Goal: Information Seeking & Learning: Learn about a topic

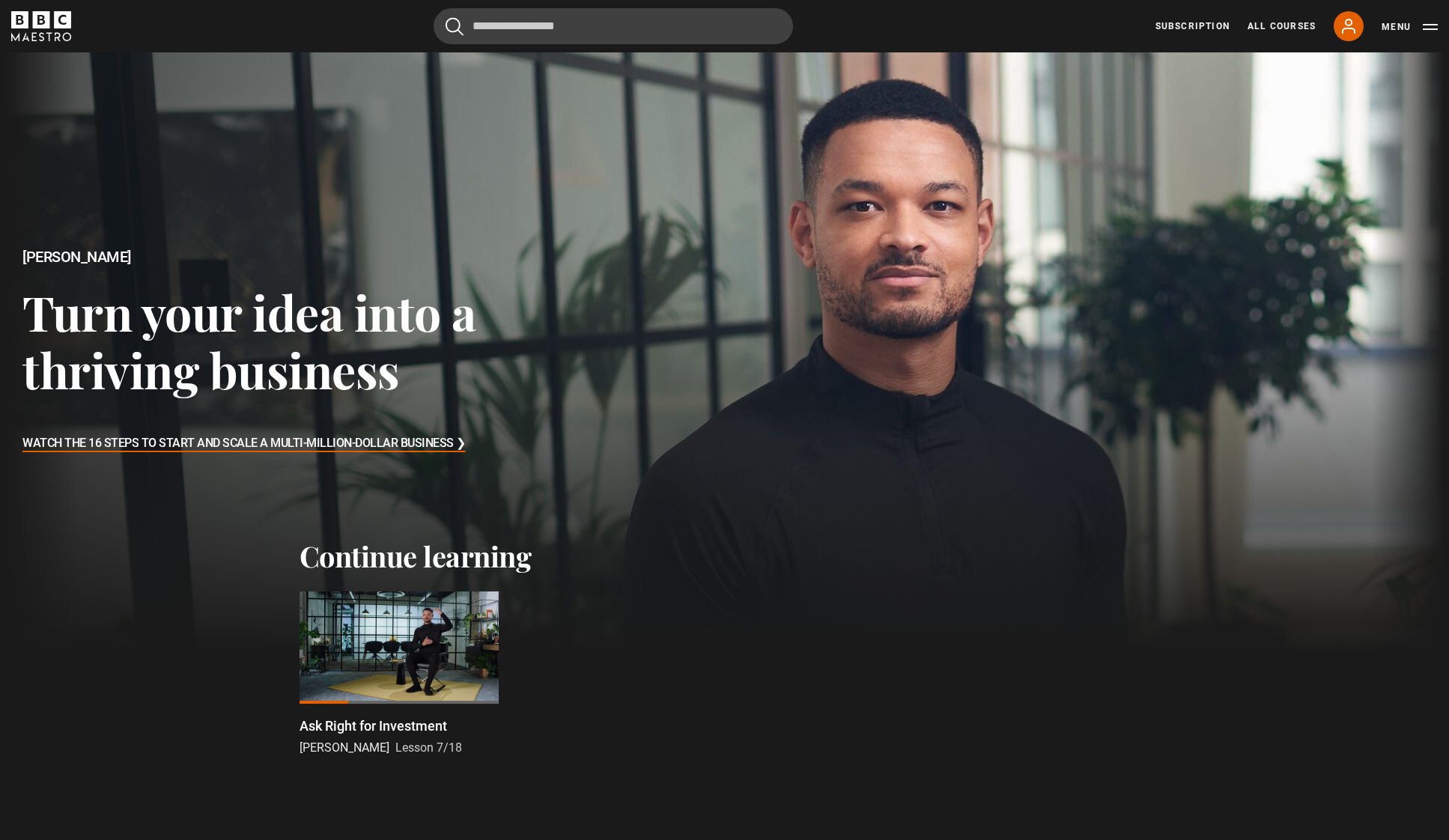
click at [390, 645] on div at bounding box center [398, 647] width 199 height 112
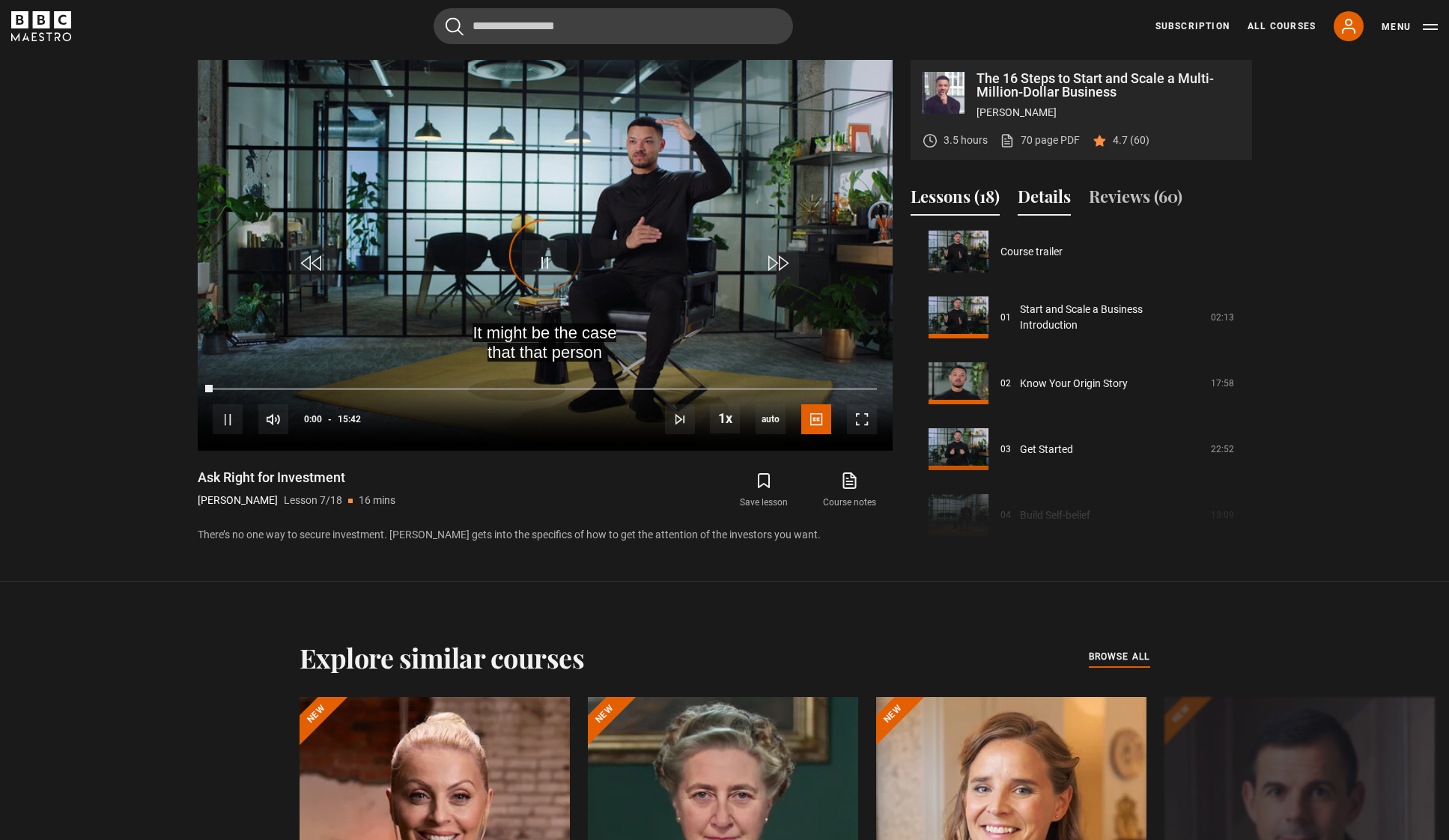
scroll to position [8, 0]
click at [1052, 197] on button "Details" at bounding box center [1044, 200] width 53 height 31
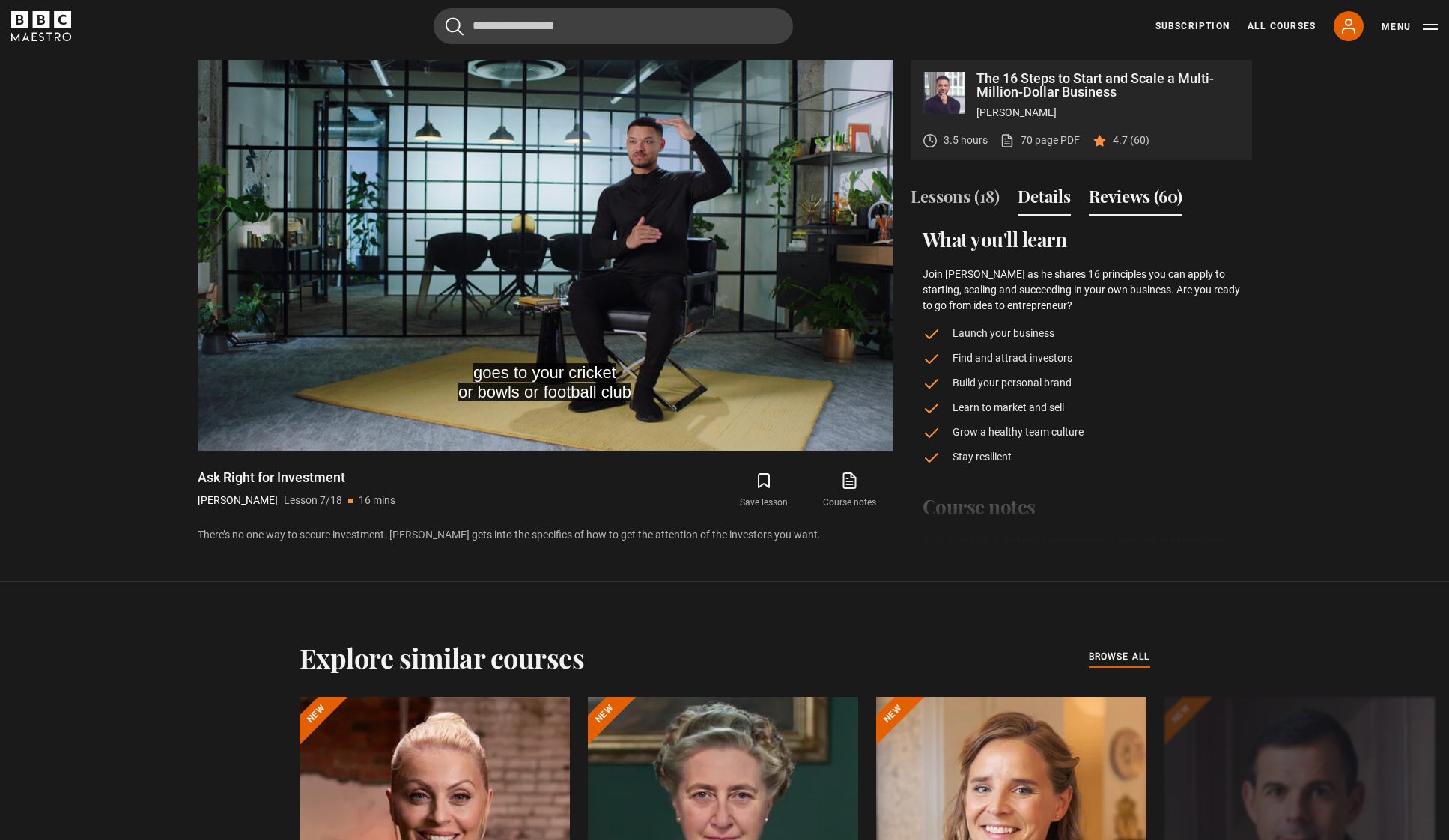
click at [1126, 197] on button "Reviews (60)" at bounding box center [1136, 200] width 94 height 31
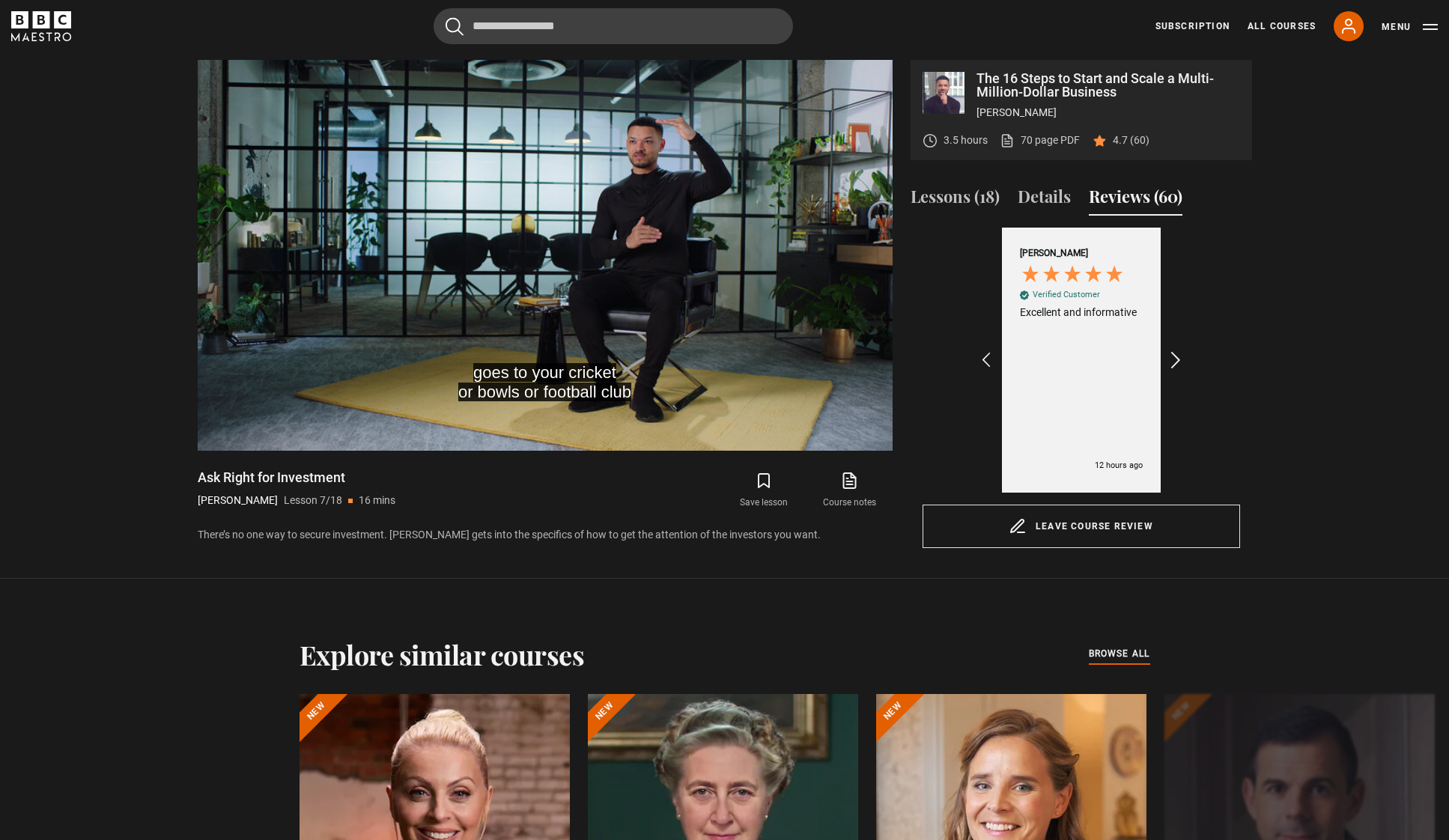
click at [1183, 353] on icon "REVIEWS.io Carousel Scroll Right" at bounding box center [1176, 360] width 21 height 21
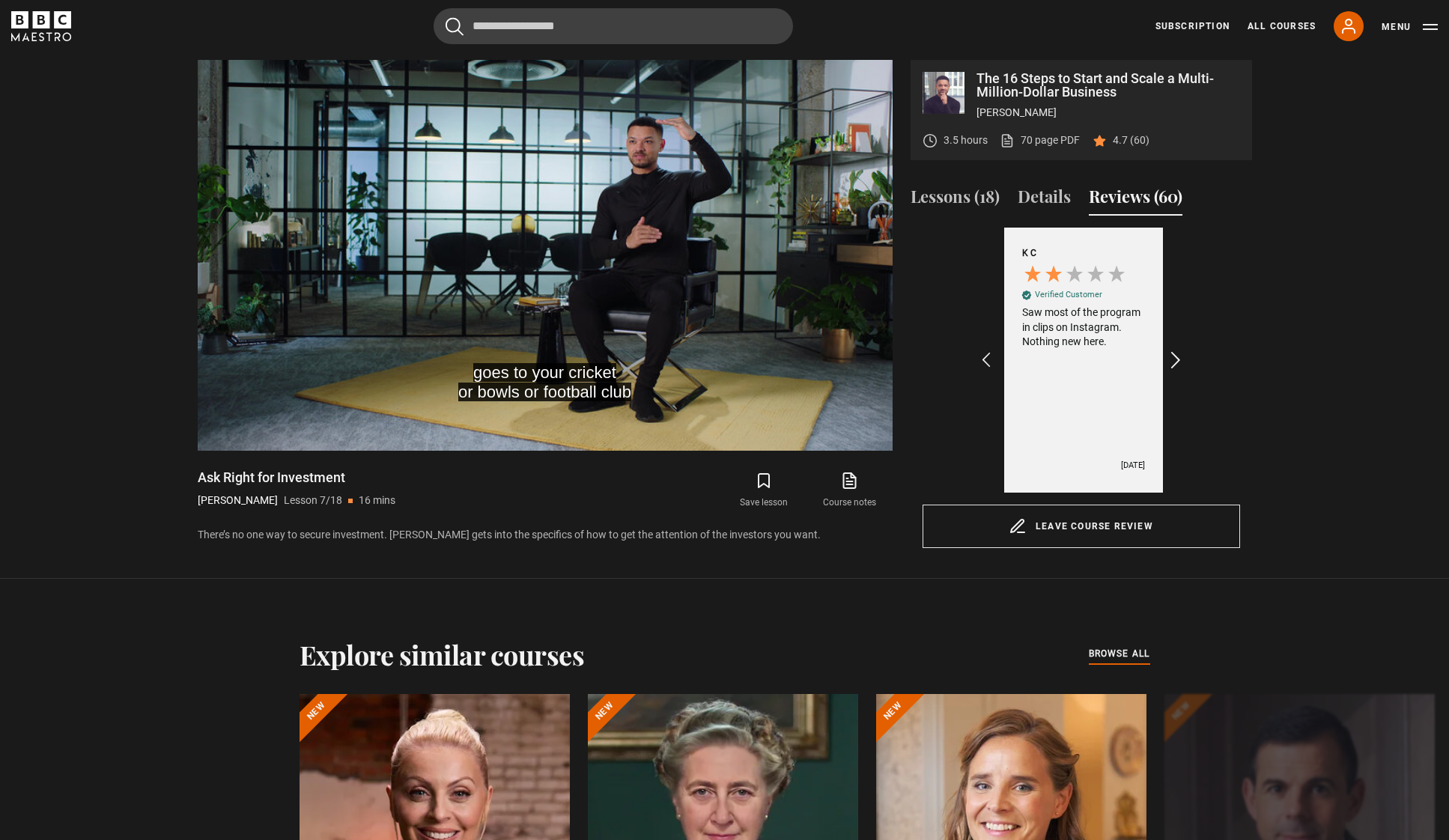
scroll to position [0, 174]
click at [1183, 353] on icon "REVIEWS.io Carousel Scroll Right" at bounding box center [1176, 360] width 21 height 21
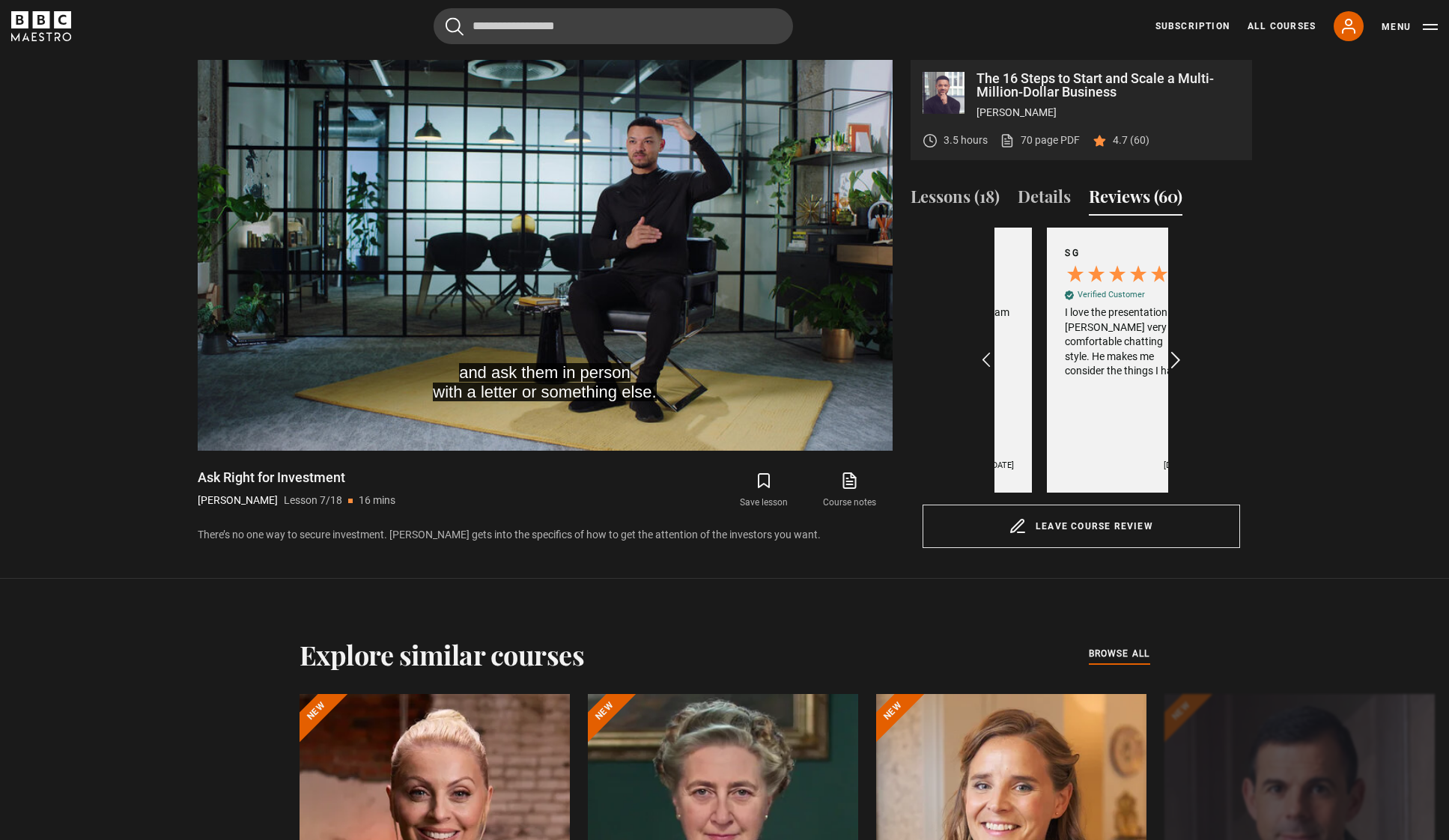
scroll to position [0, 348]
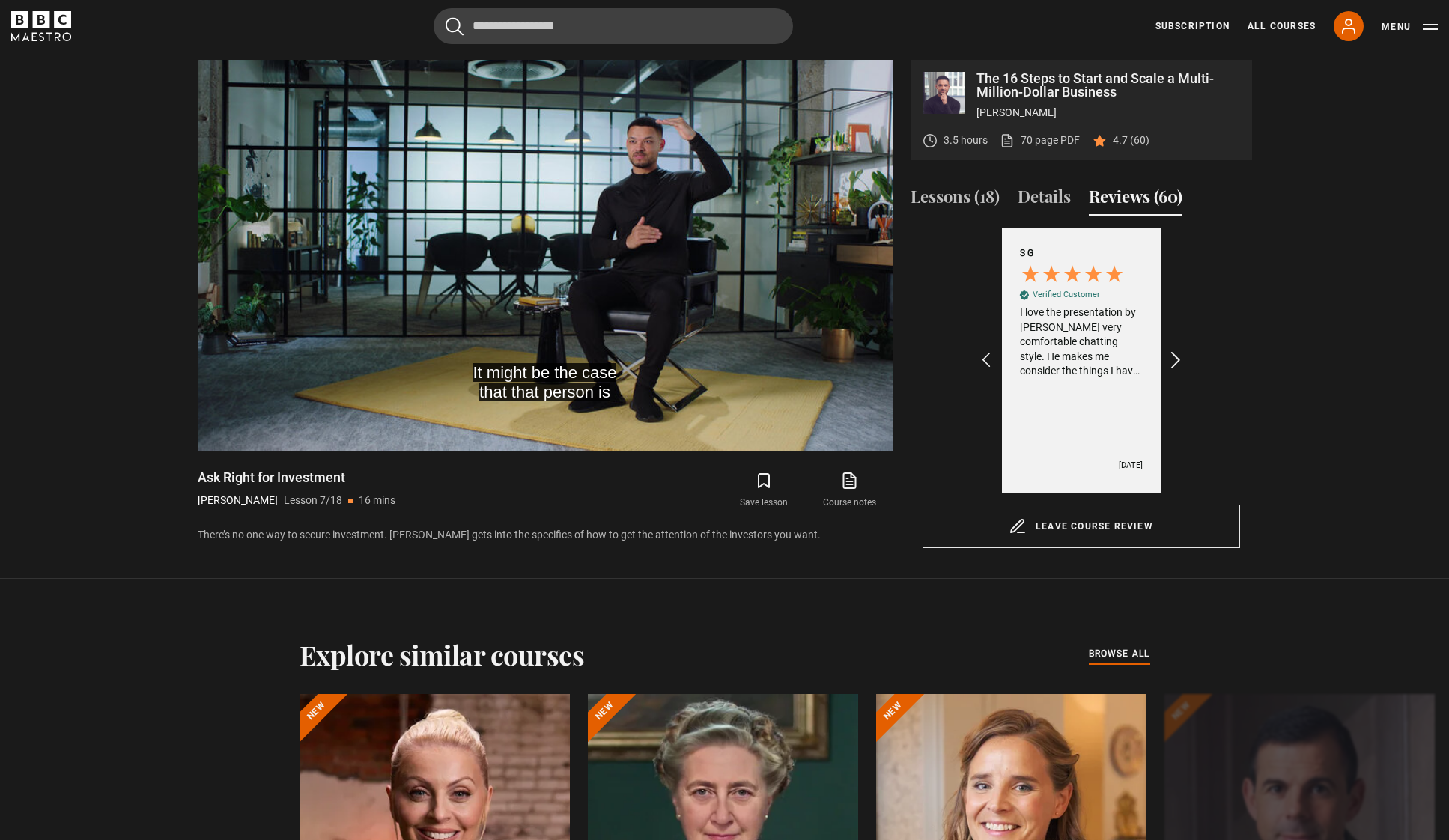
click at [1183, 353] on icon "REVIEWS.io Carousel Scroll Right" at bounding box center [1176, 360] width 21 height 21
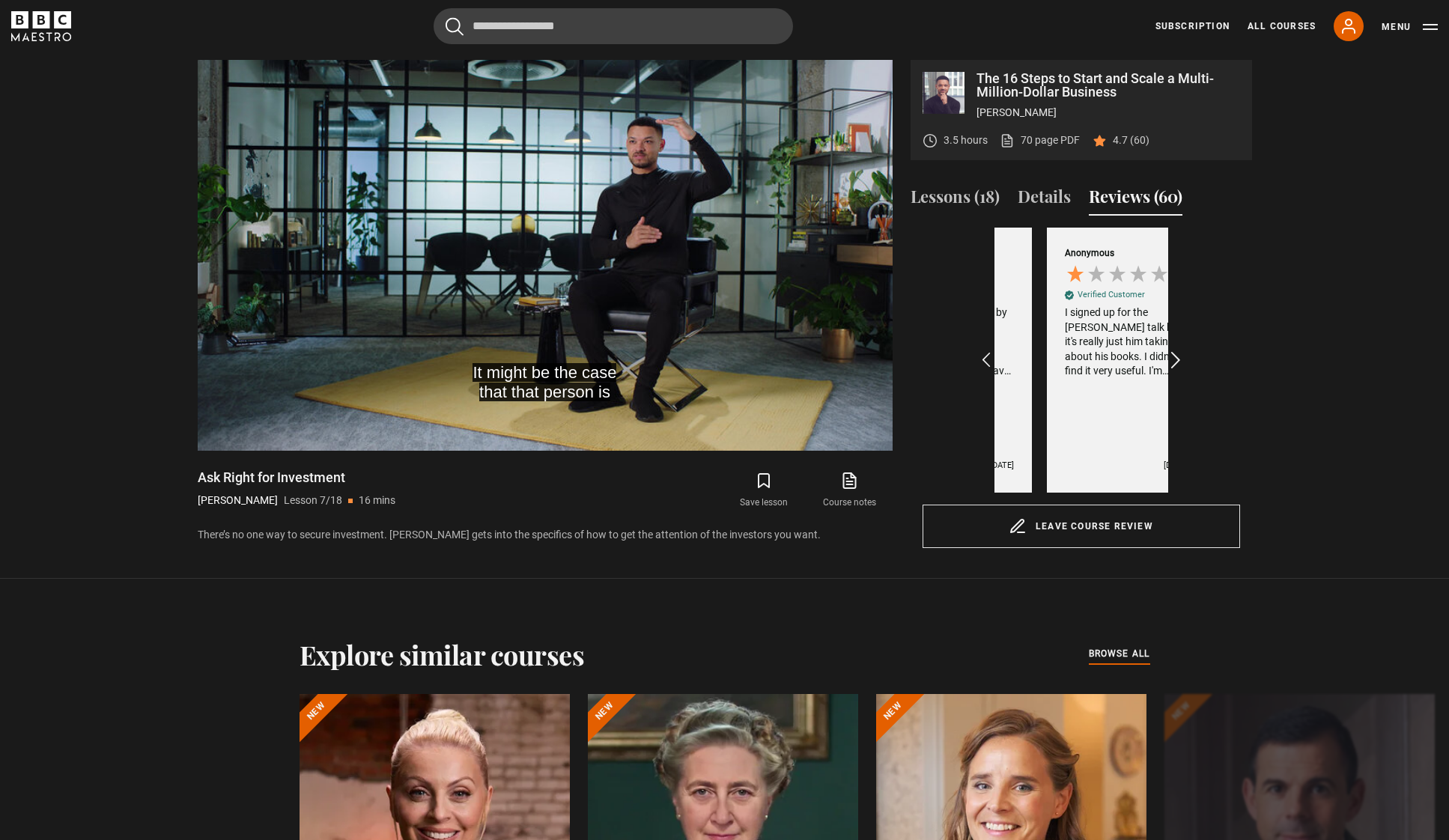
scroll to position [0, 521]
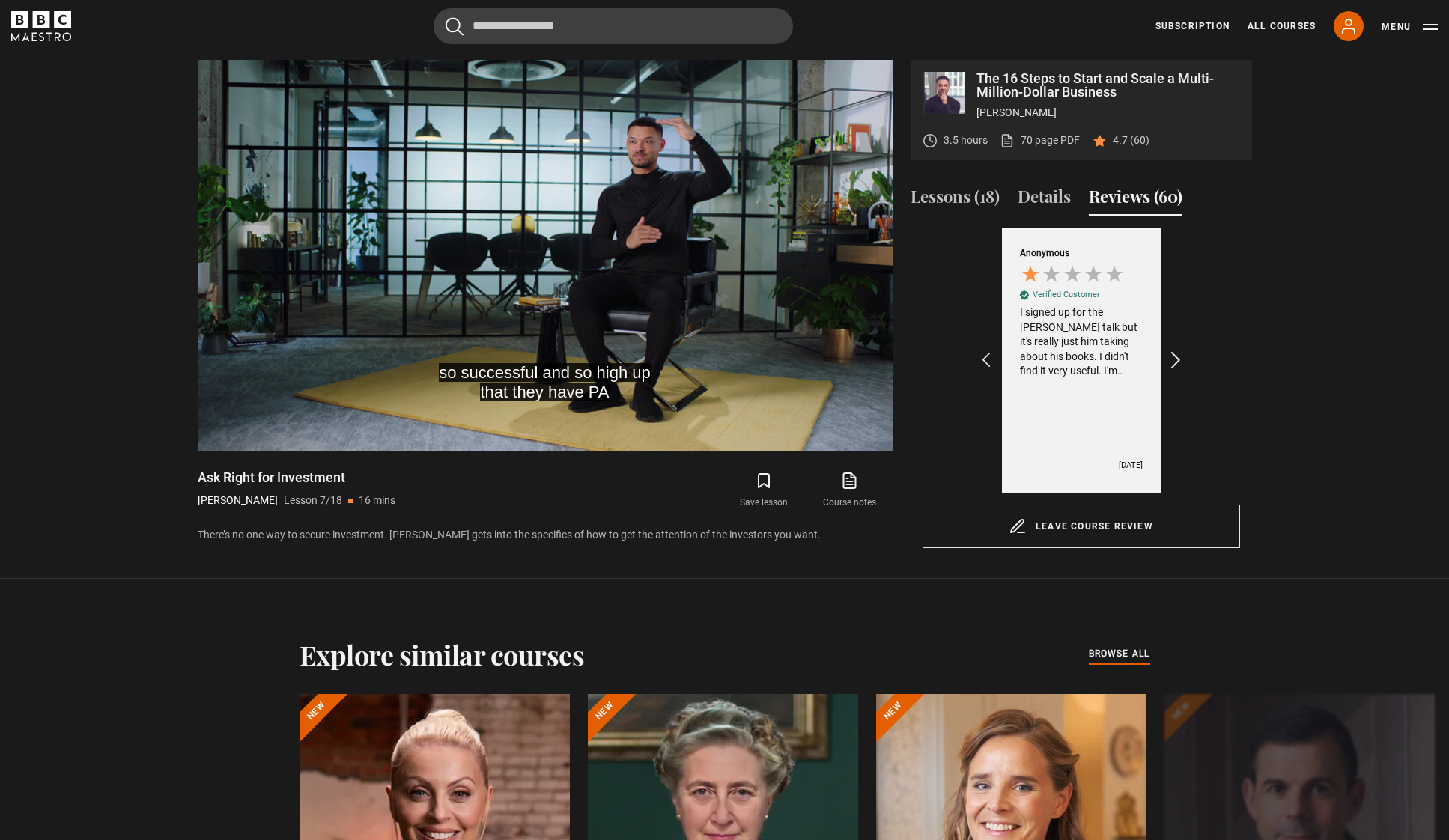
click at [1183, 353] on icon "REVIEWS.io Carousel Scroll Right" at bounding box center [1176, 360] width 21 height 21
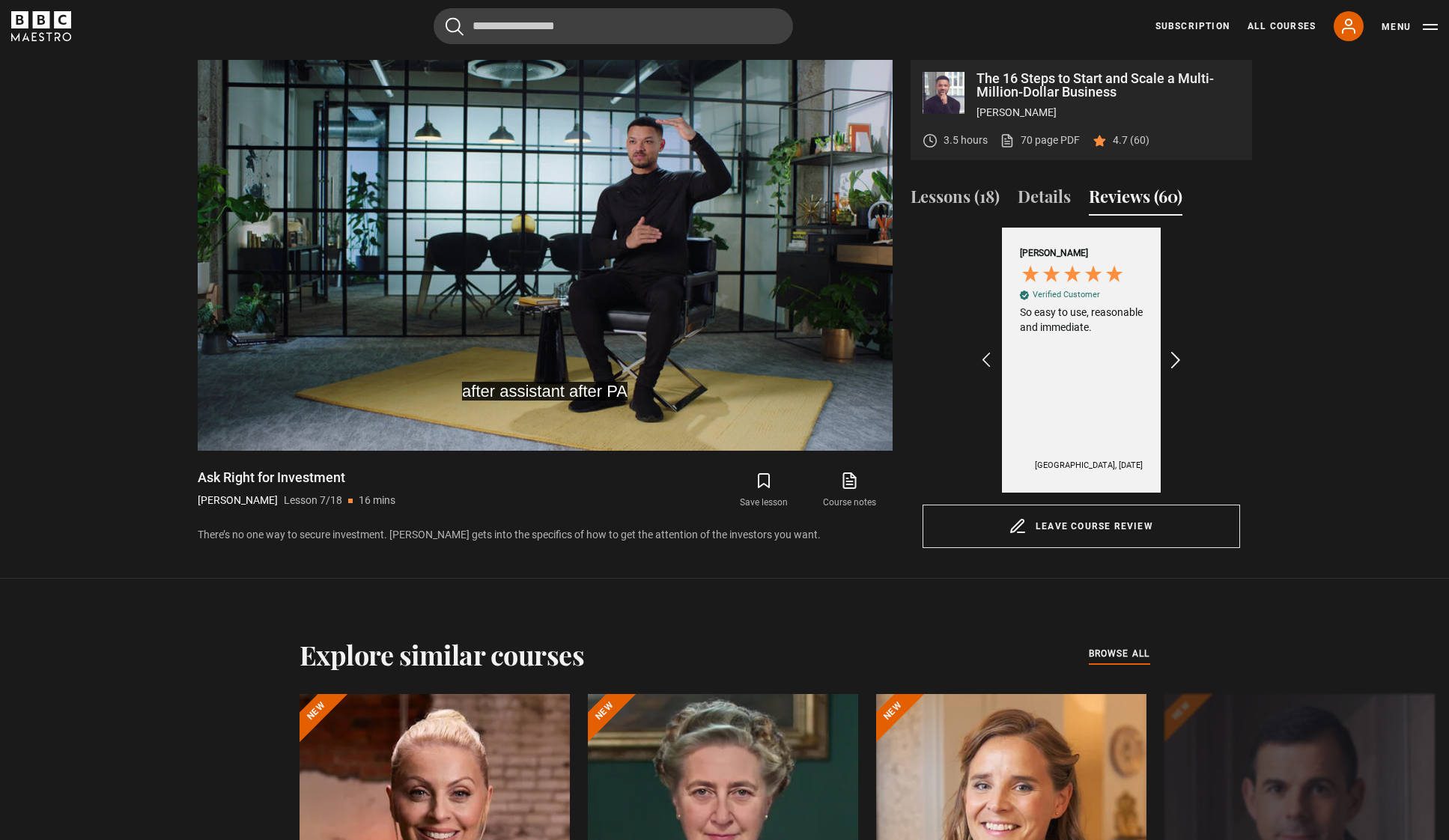
click at [1183, 353] on icon "REVIEWS.io Carousel Scroll Right" at bounding box center [1176, 360] width 21 height 21
click at [1041, 199] on button "Details" at bounding box center [1044, 200] width 53 height 31
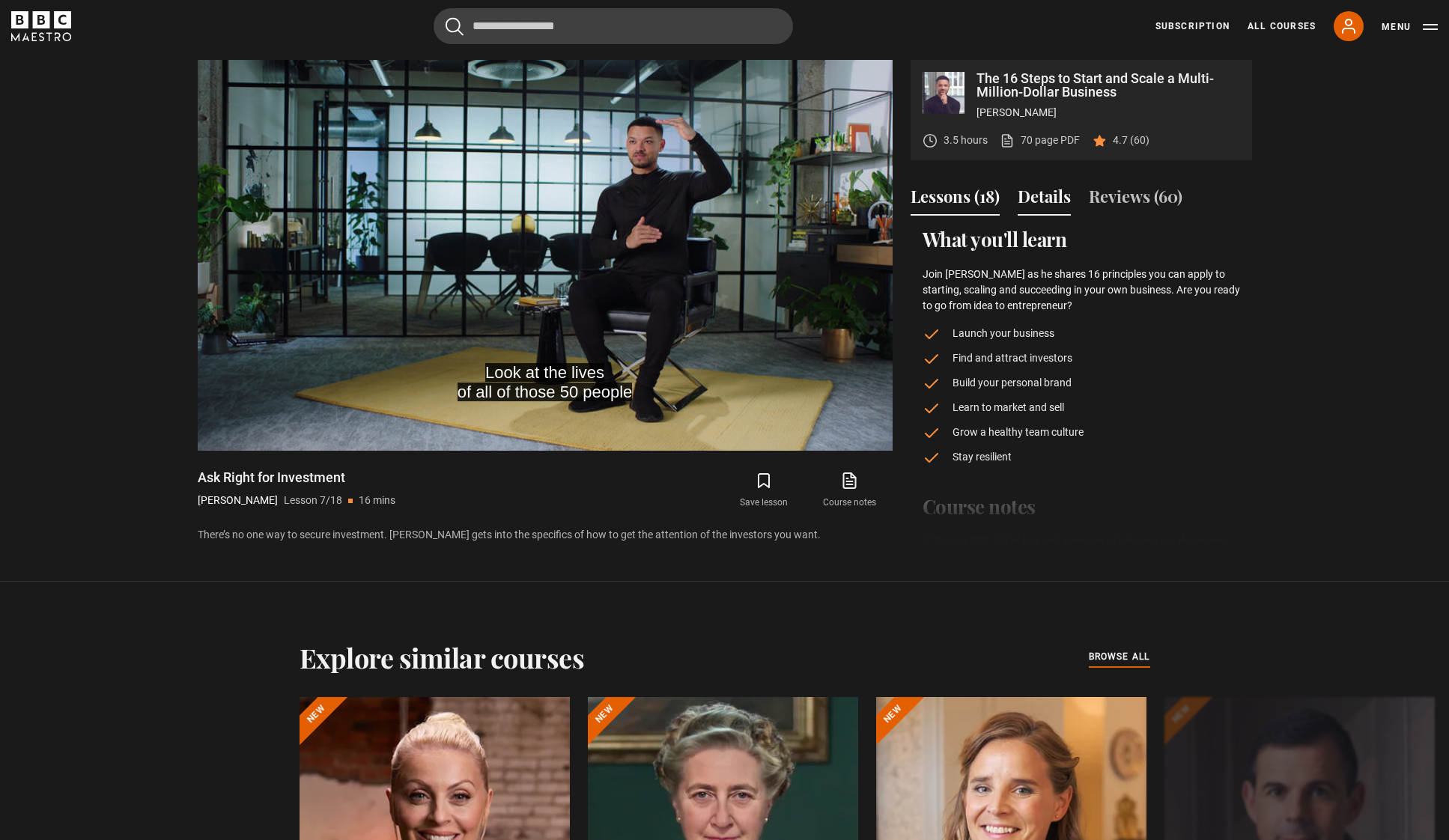
click at [962, 197] on button "Lessons (18)" at bounding box center [955, 200] width 89 height 31
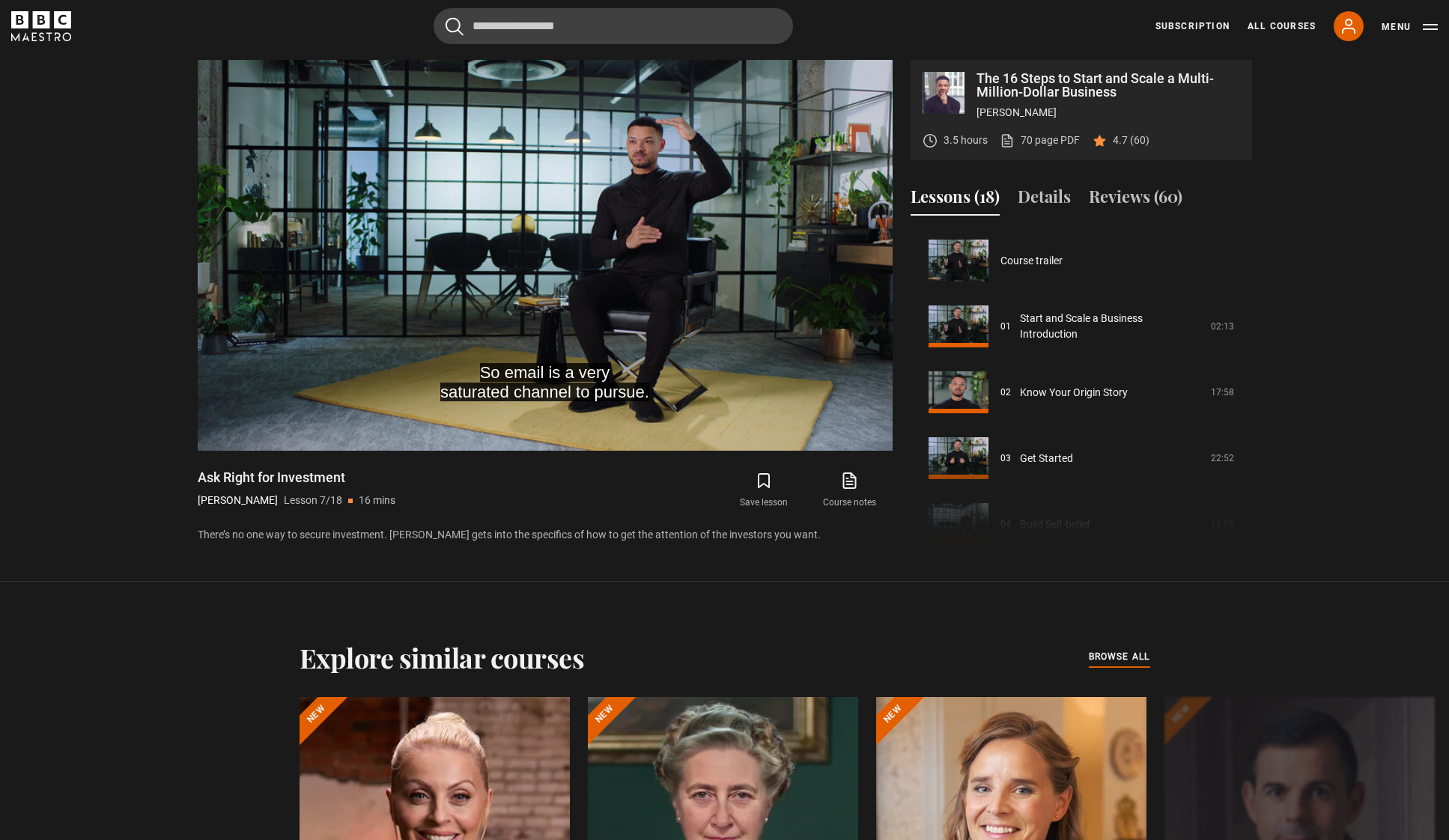
scroll to position [823, 0]
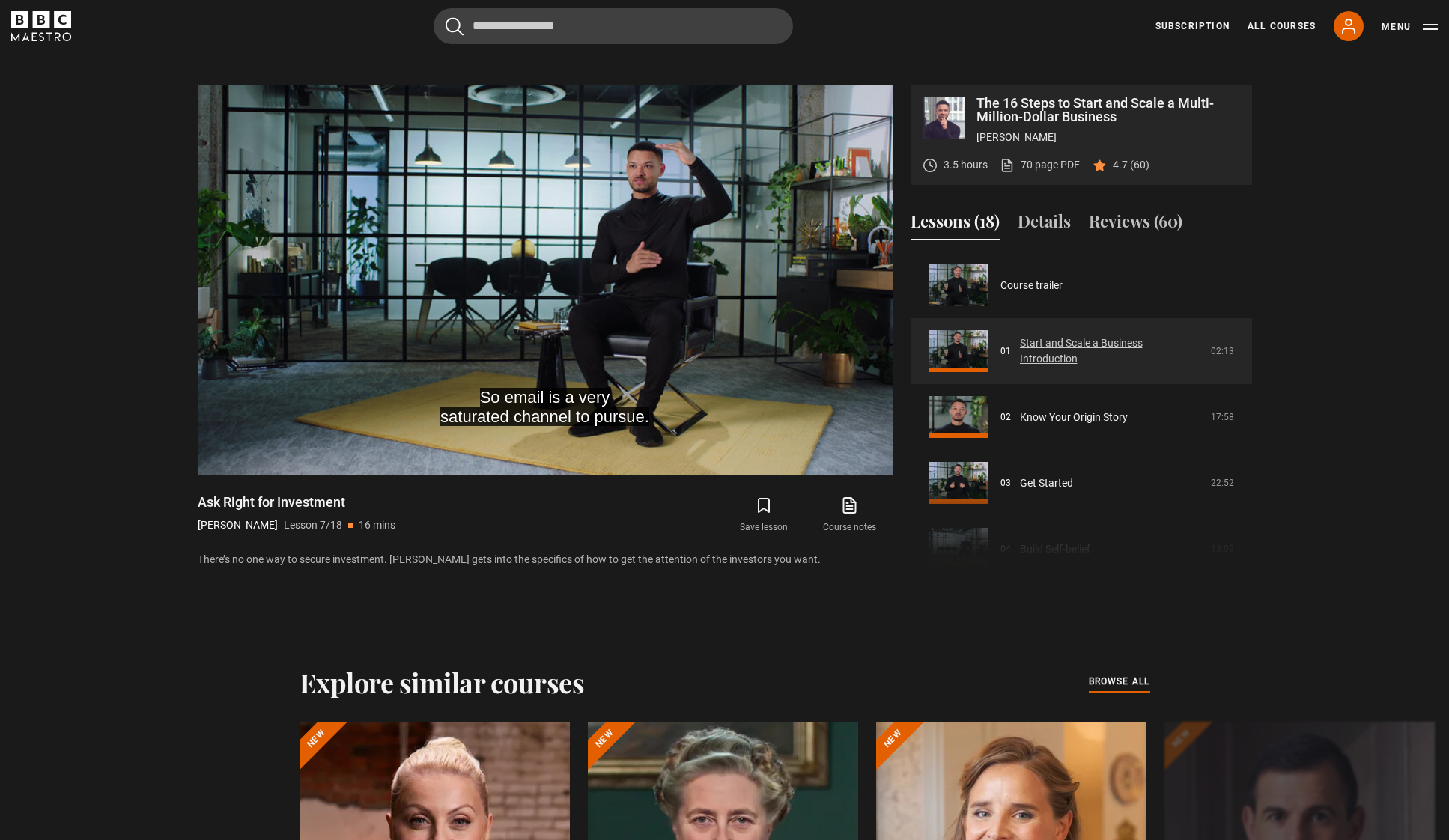
click at [1124, 361] on link "Start and Scale a Business Introduction" at bounding box center [1111, 351] width 182 height 31
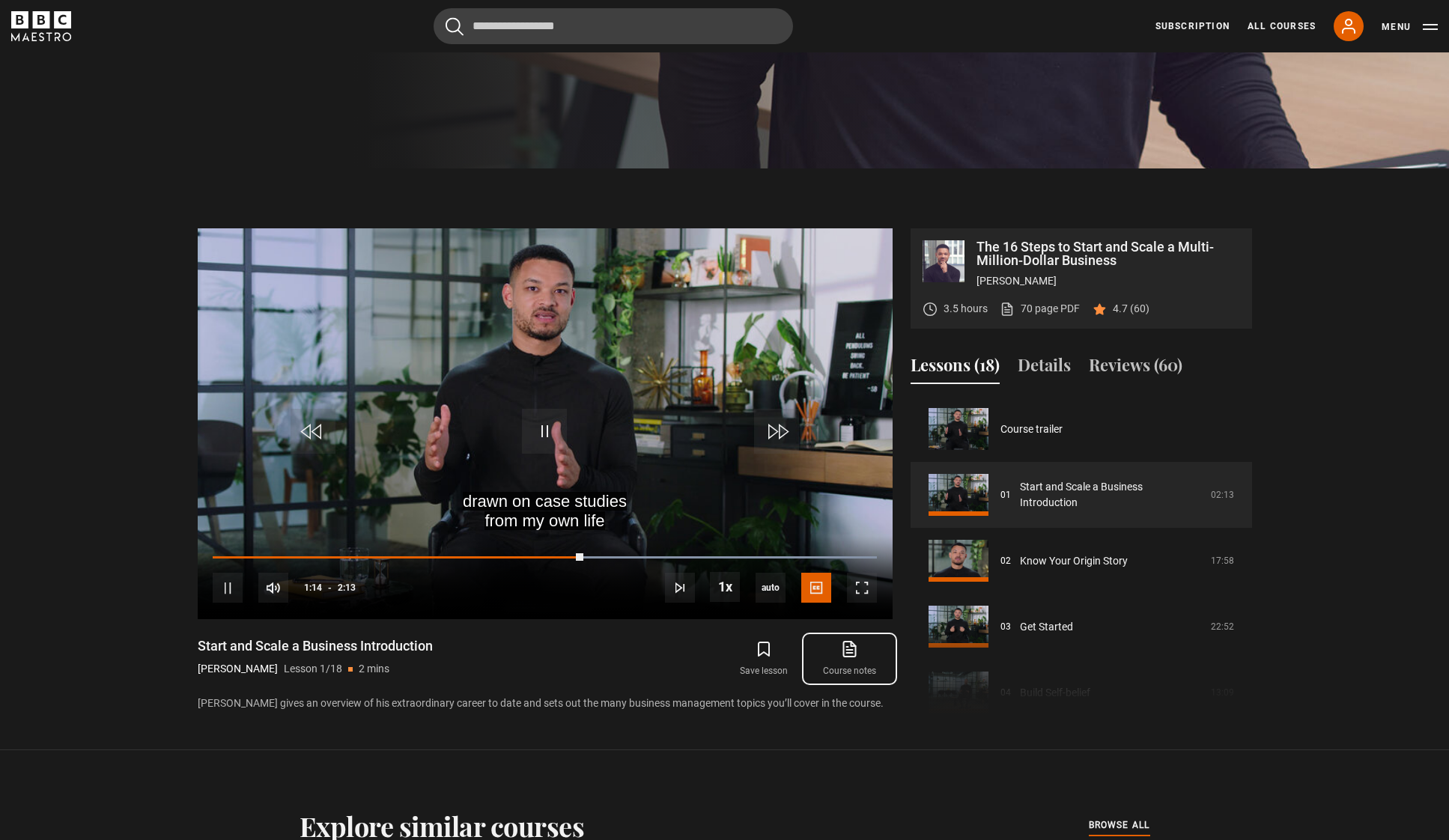
click at [853, 657] on link "Course notes opens in new tab" at bounding box center [849, 659] width 85 height 43
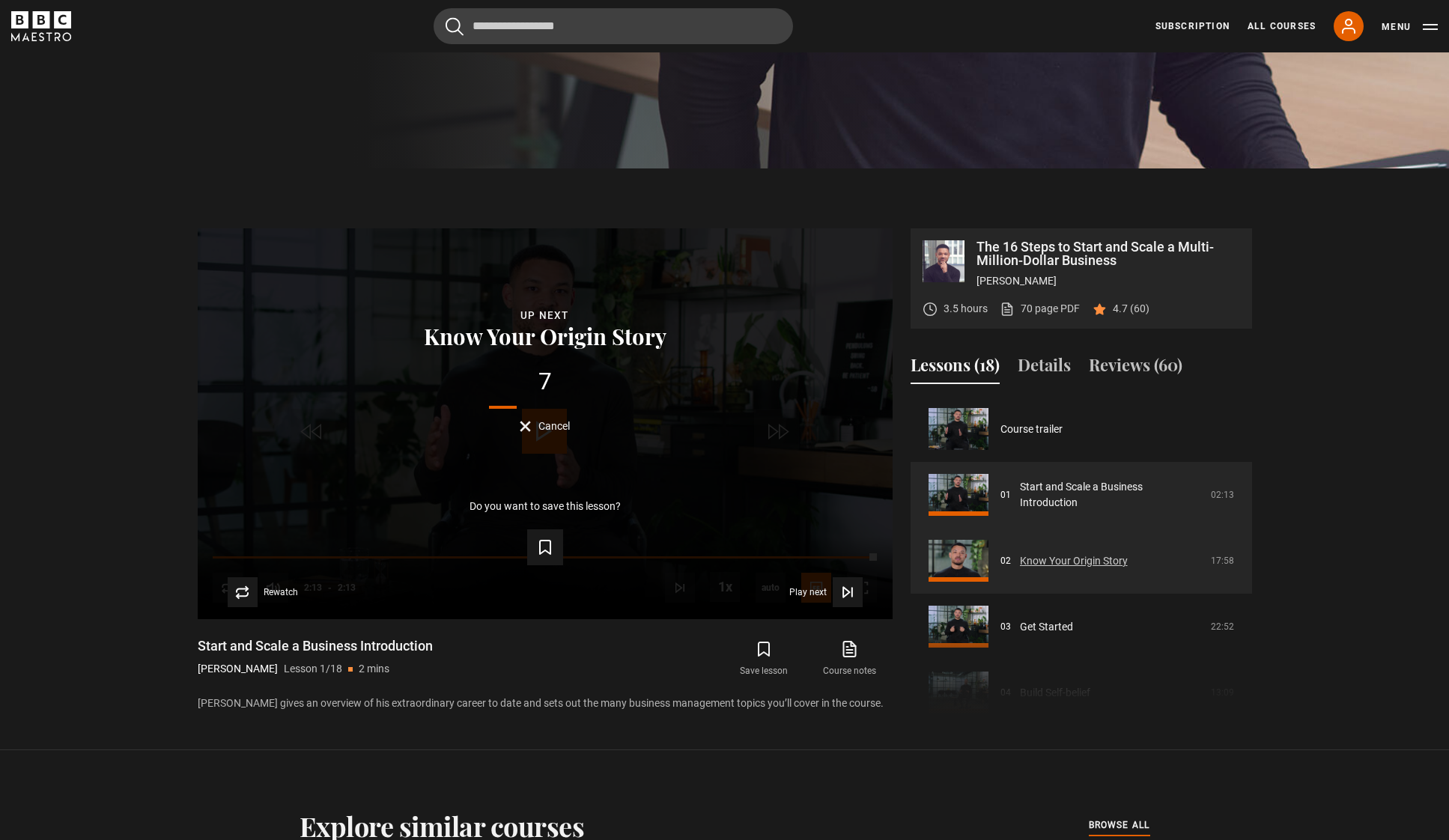
click at [1020, 556] on link "Know Your Origin Story" at bounding box center [1074, 561] width 108 height 16
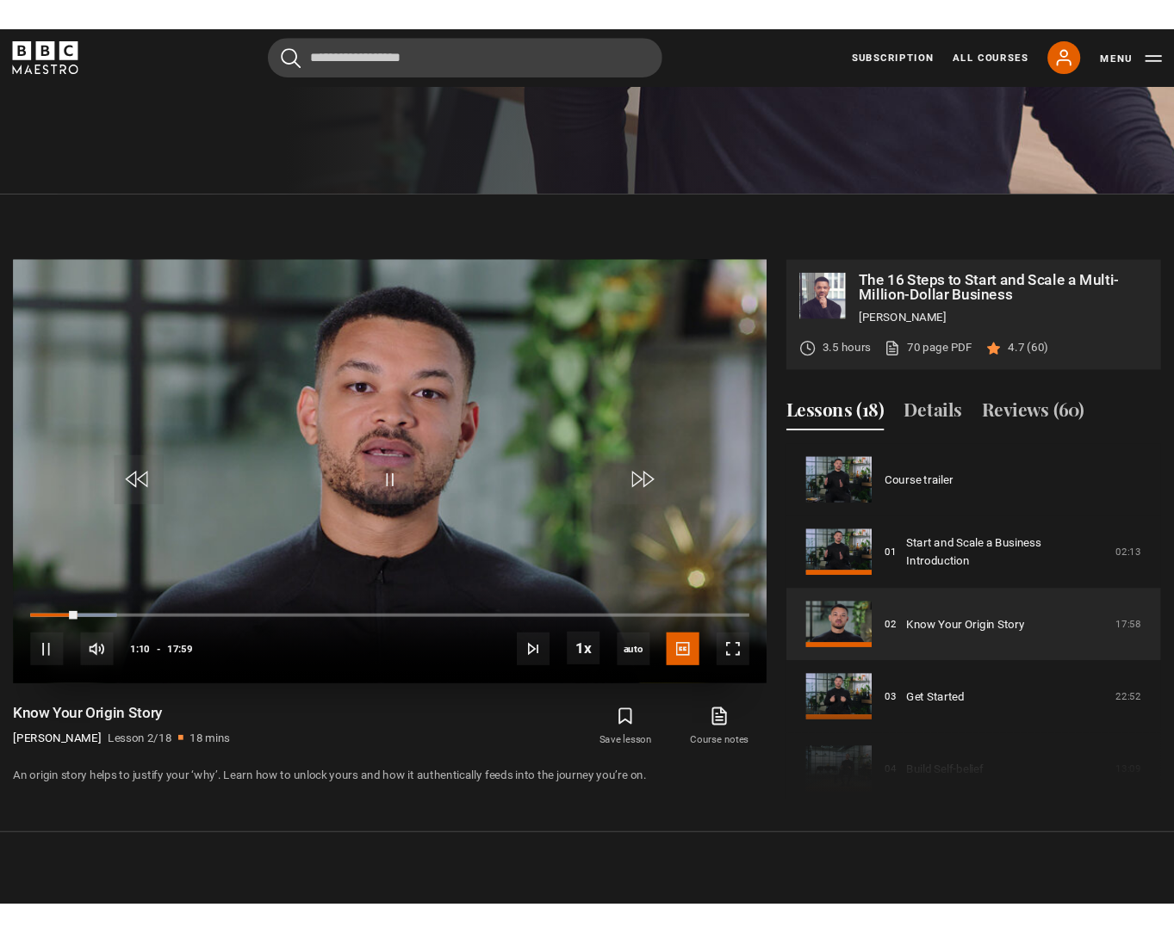
scroll to position [820, 0]
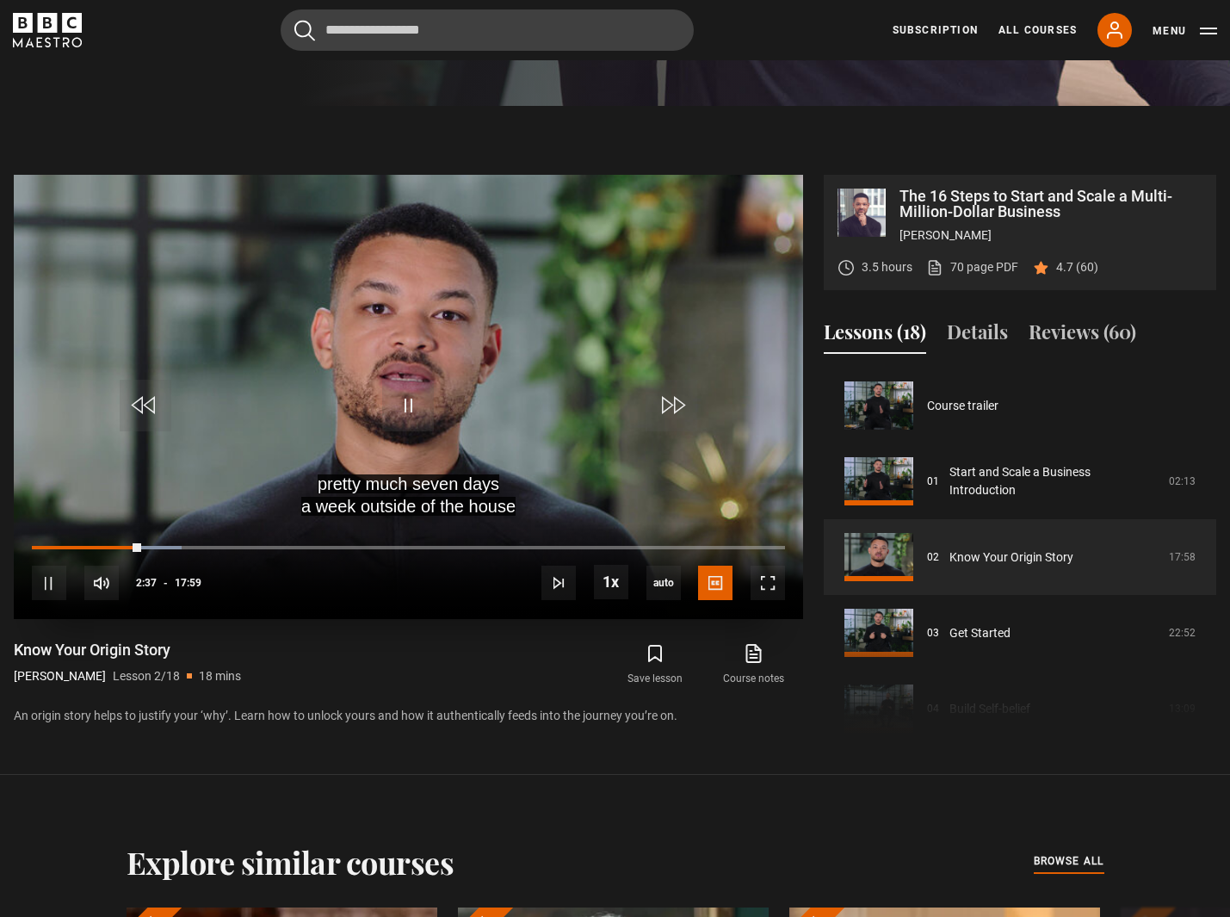
click at [487, 361] on video "Video Player" at bounding box center [409, 397] width 790 height 444
click at [408, 397] on span "Video Player" at bounding box center [408, 406] width 52 height 52
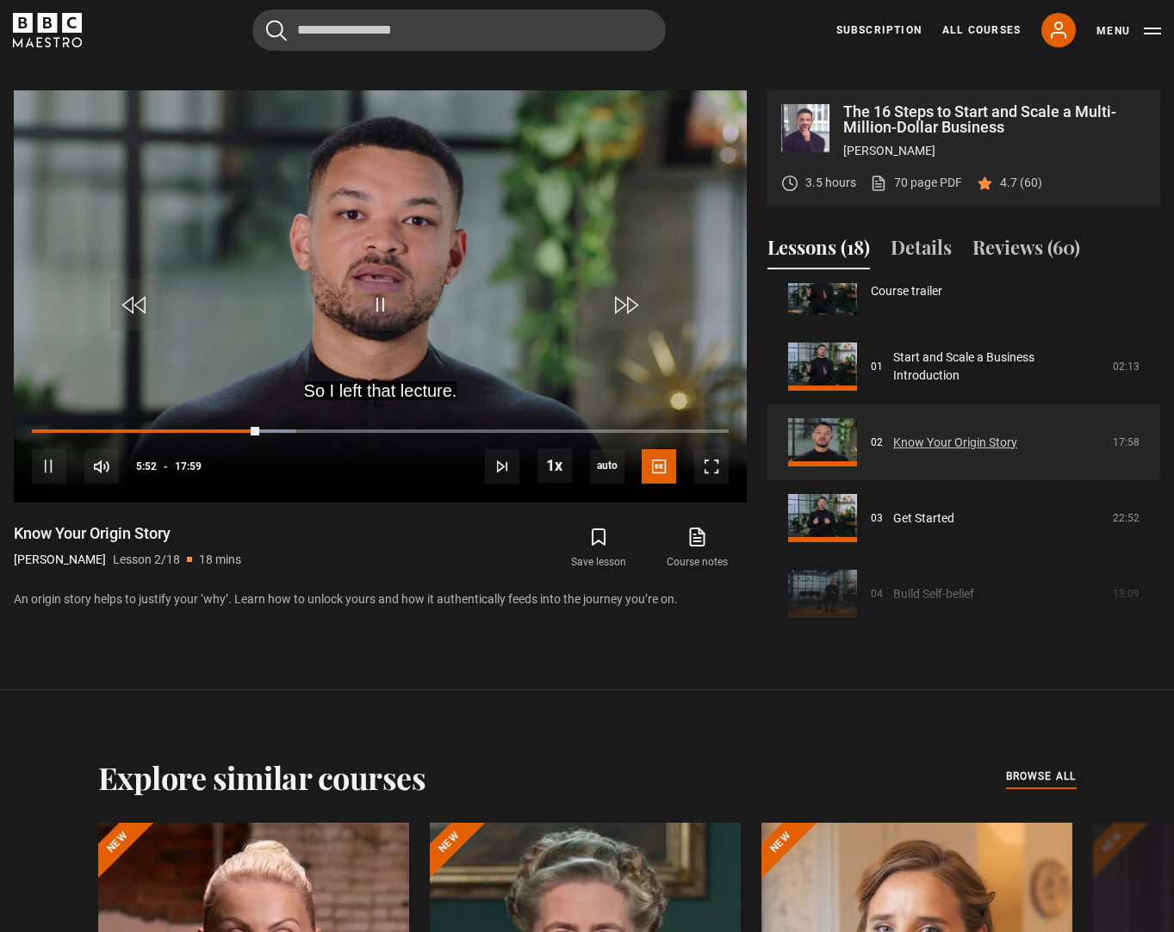
scroll to position [115, 0]
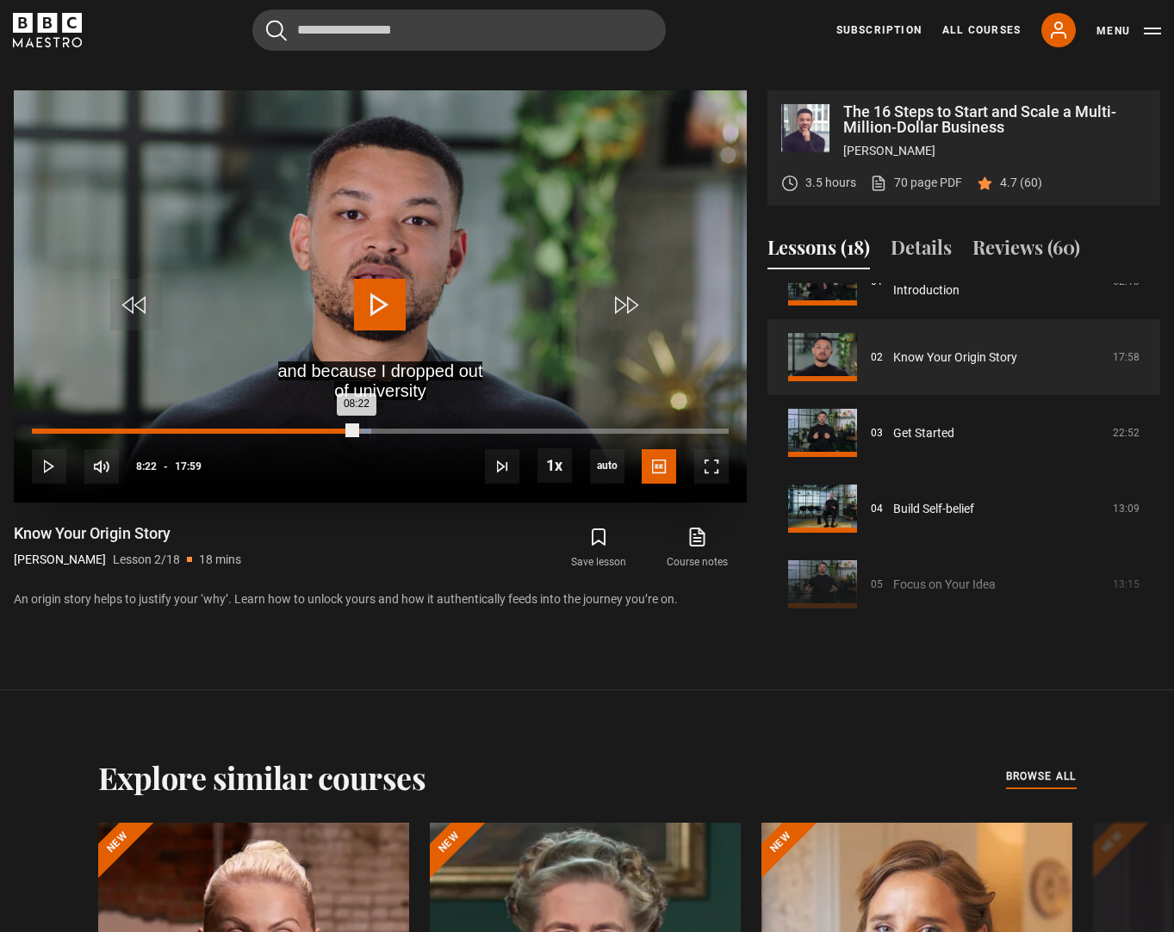
click at [356, 431] on div "Loaded : 48.66% 08:24 08:22" at bounding box center [380, 431] width 697 height 5
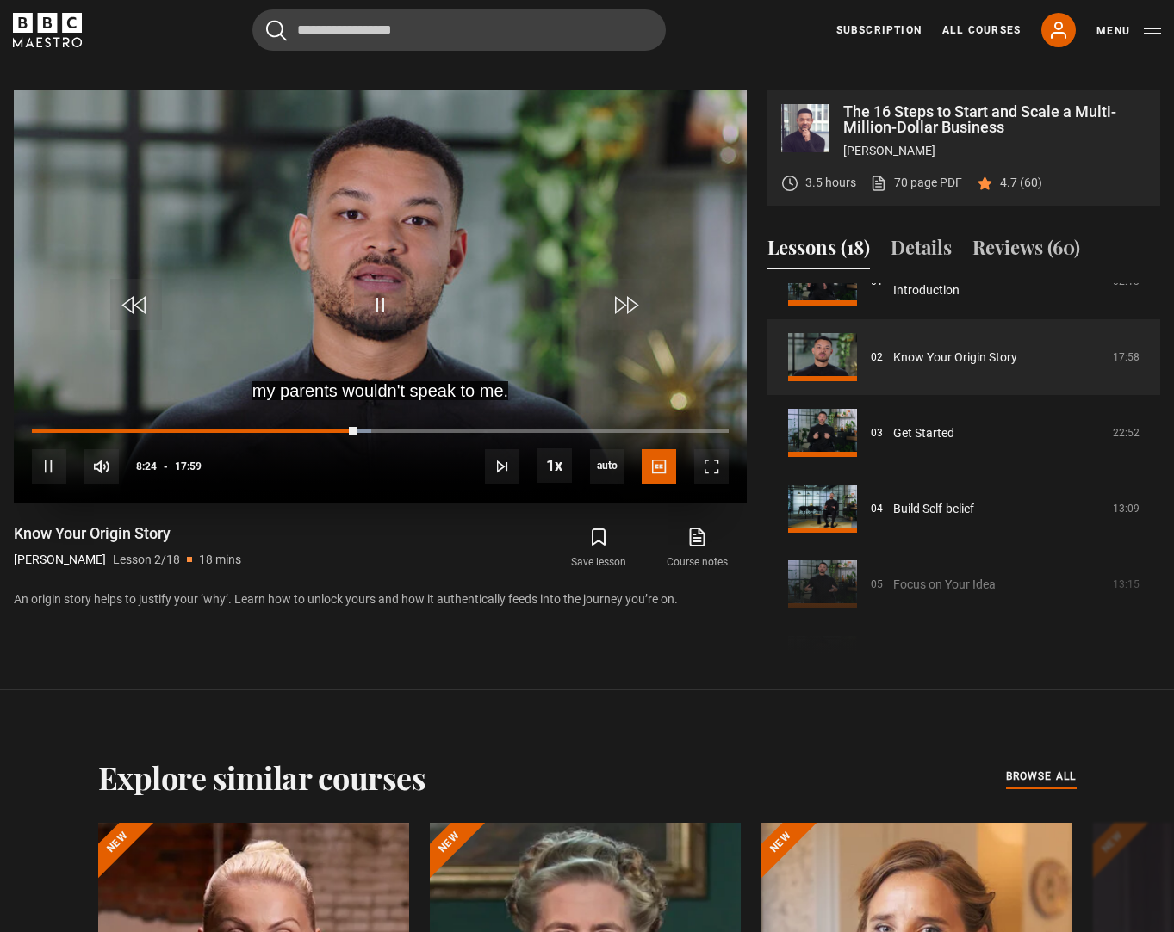
click at [446, 429] on div "10s Skip Back 10 seconds Pause 10s Skip Forward 10 seconds Loaded : 48.66% 08:3…" at bounding box center [380, 455] width 733 height 96
click at [455, 427] on div "10s Skip Back 10 seconds Pause 10s Skip Forward 10 seconds Loaded : 49.12% 10:5…" at bounding box center [380, 455] width 733 height 96
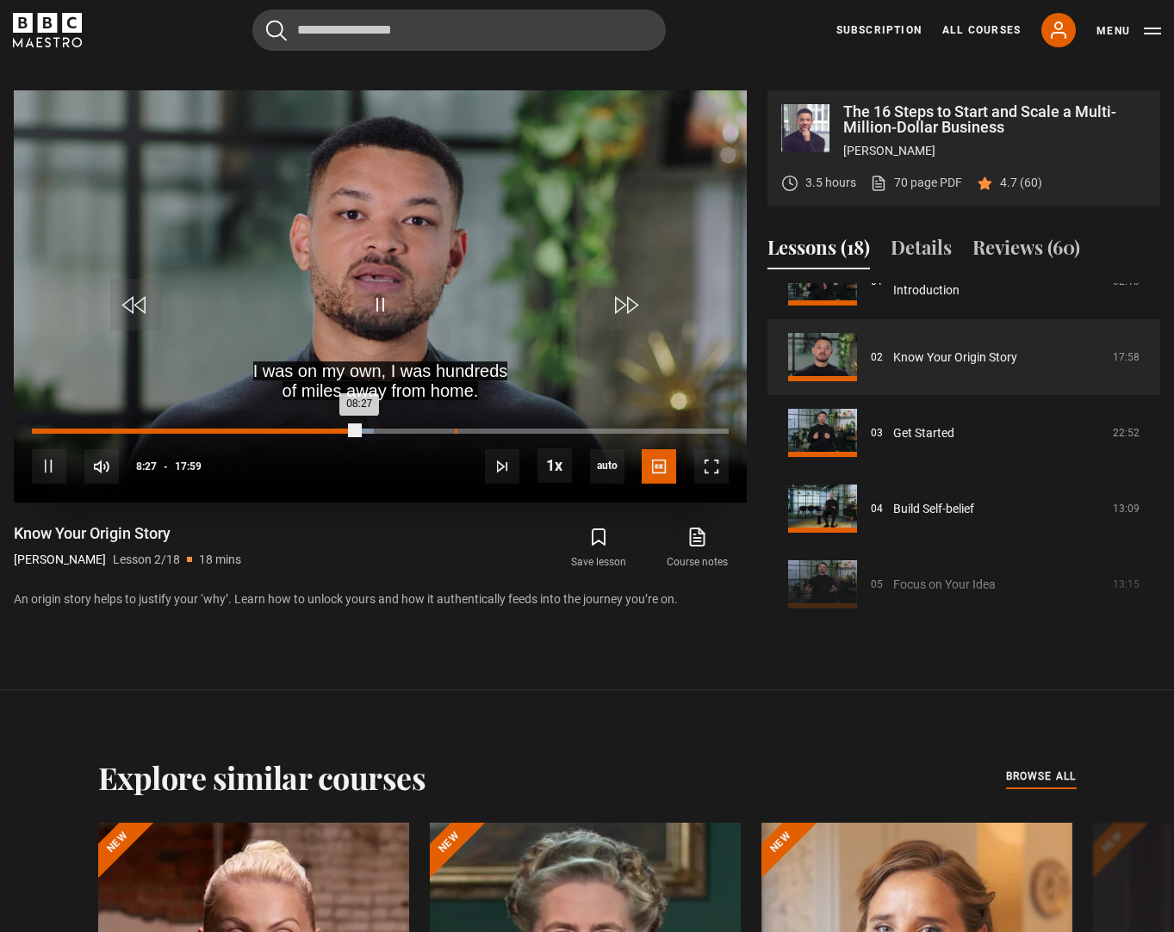
click at [454, 431] on div "Loaded : 49.12% 10:54 08:27" at bounding box center [380, 431] width 697 height 5
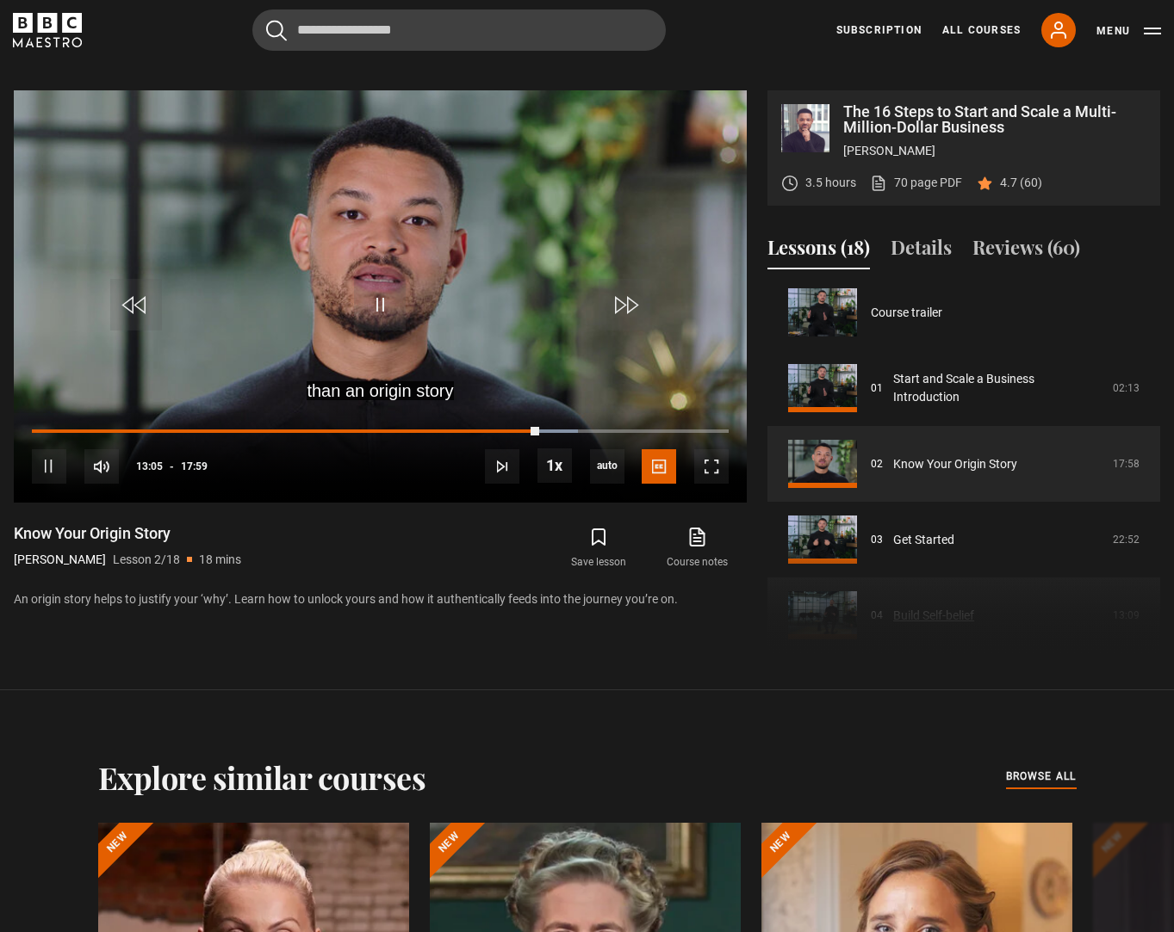
scroll to position [0, 0]
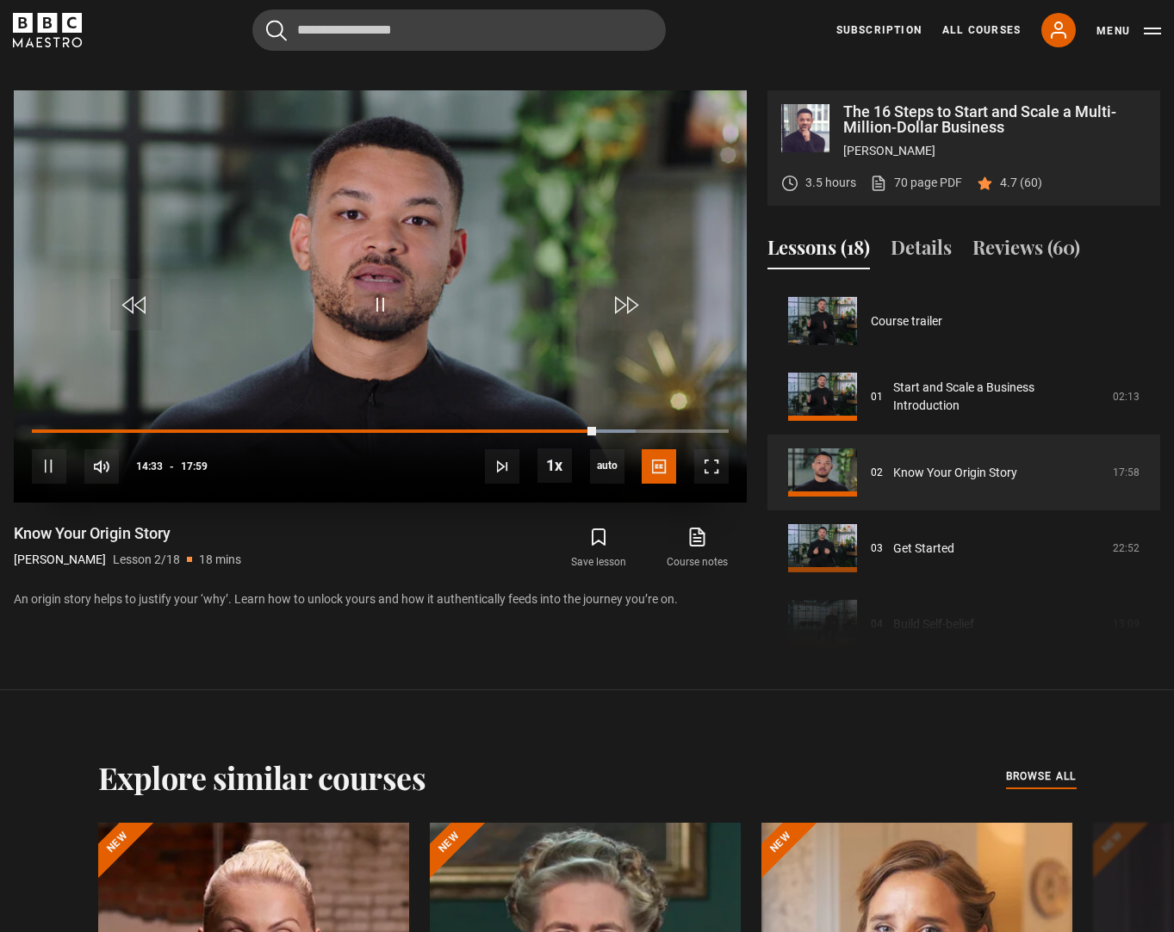
click at [426, 285] on video "Video Player" at bounding box center [380, 296] width 733 height 412
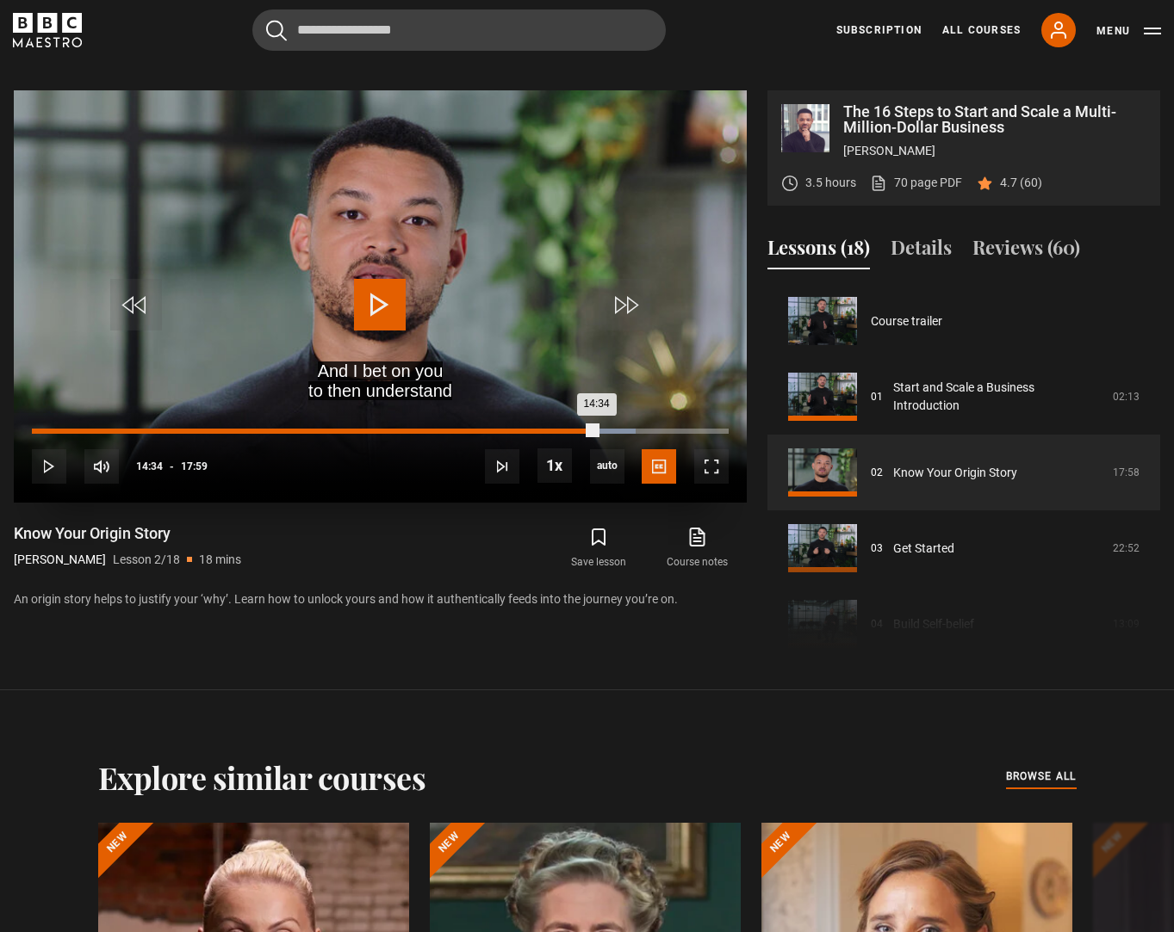
click at [581, 431] on div "Loaded : 86.65% 14:10 14:34" at bounding box center [380, 431] width 697 height 5
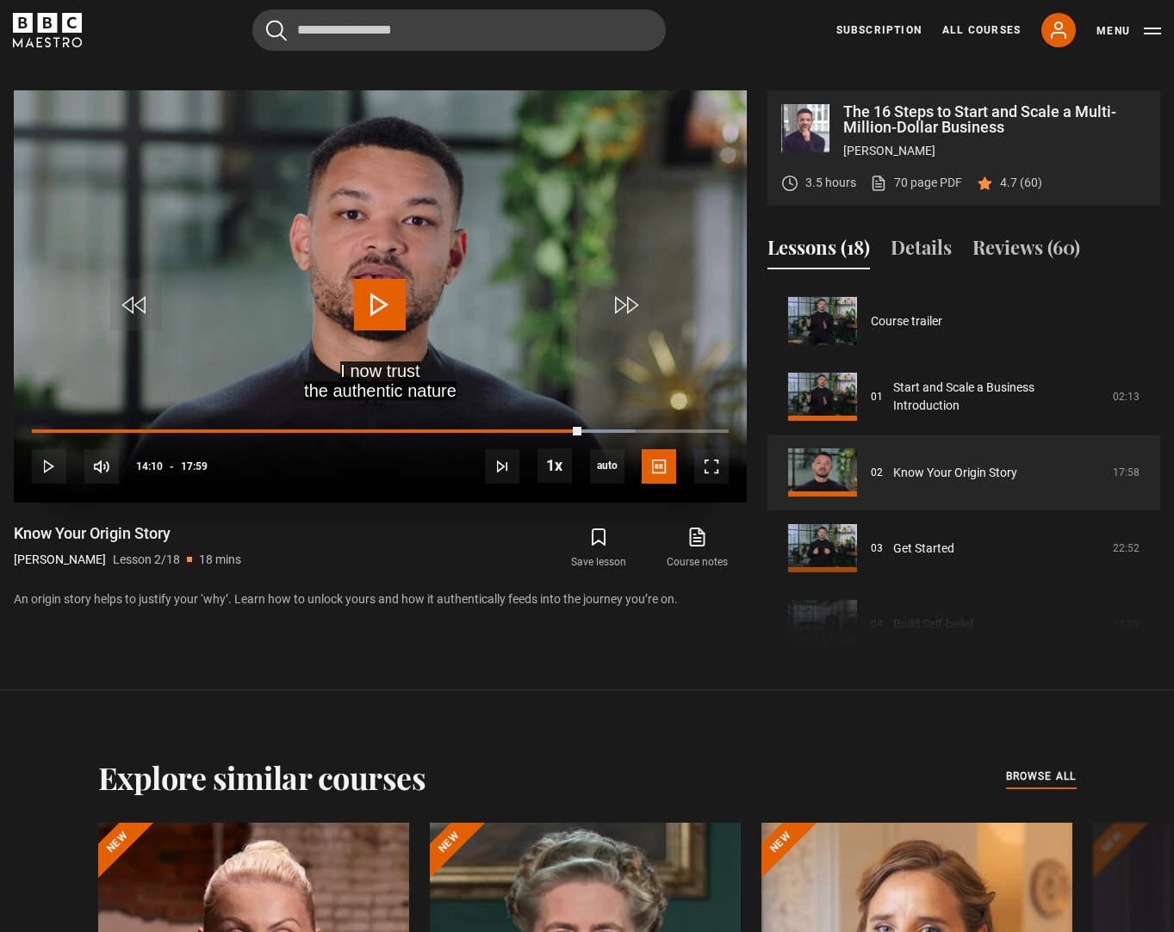
click at [375, 300] on span "Video Player" at bounding box center [380, 305] width 52 height 52
click at [476, 282] on video "Video Player" at bounding box center [380, 296] width 733 height 412
click at [369, 307] on span "Video Player" at bounding box center [380, 305] width 52 height 52
click at [577, 428] on div "10s Skip Back 10 seconds Pause 10s Skip Forward 10 seconds Loaded : 86.65% 14:1…" at bounding box center [380, 455] width 733 height 96
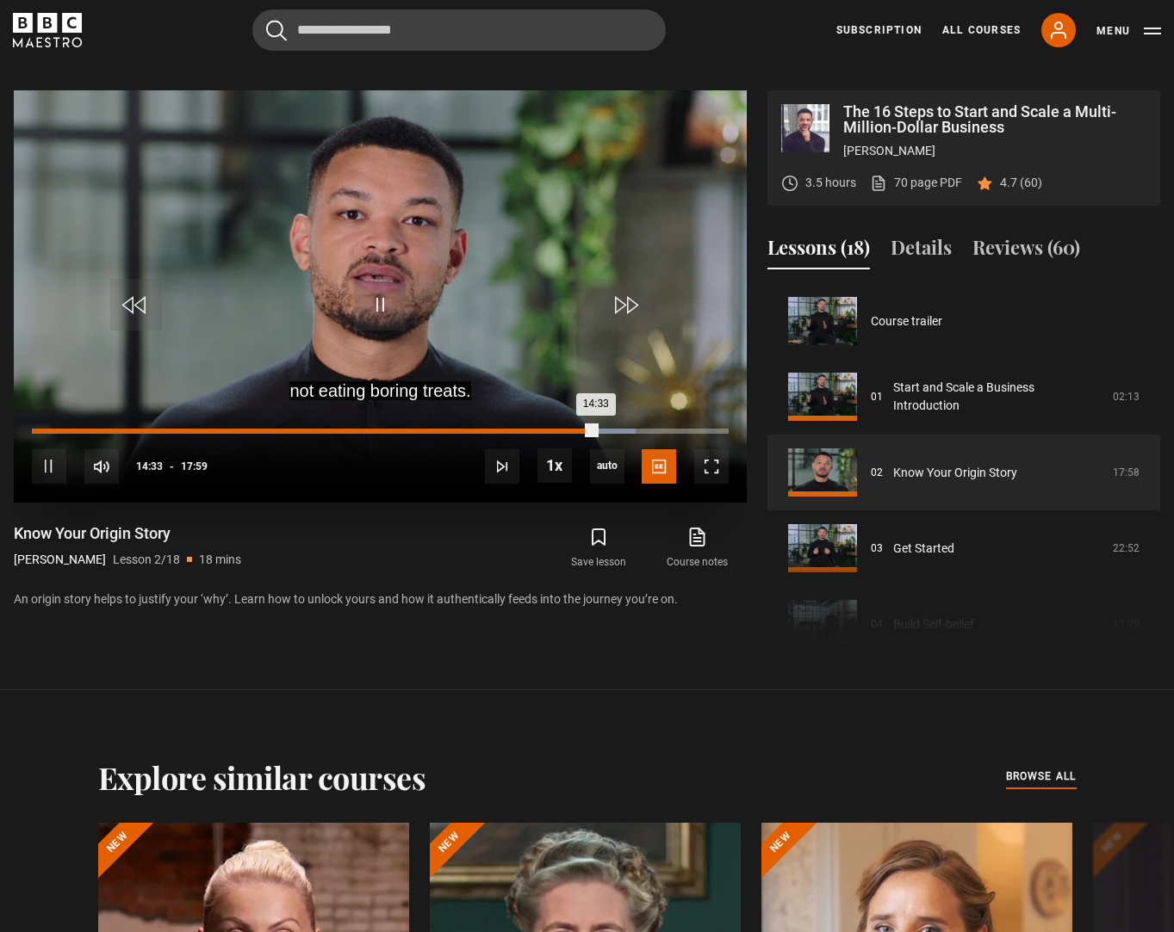
click at [576, 431] on div "Loaded : 86.65% 14:02 14:33" at bounding box center [380, 431] width 697 height 5
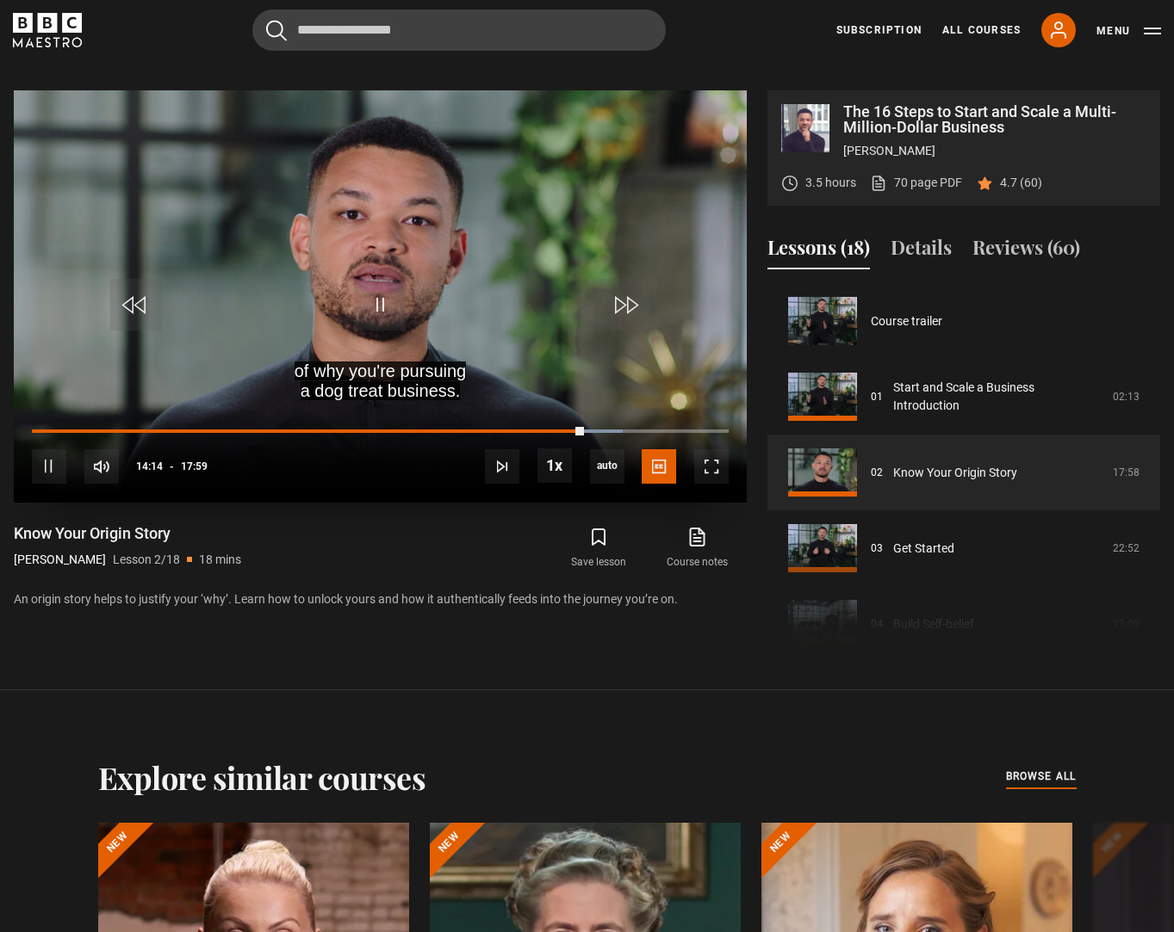
click at [398, 233] on video "Video Player" at bounding box center [380, 296] width 733 height 412
click at [407, 289] on video "Video Player" at bounding box center [380, 296] width 733 height 412
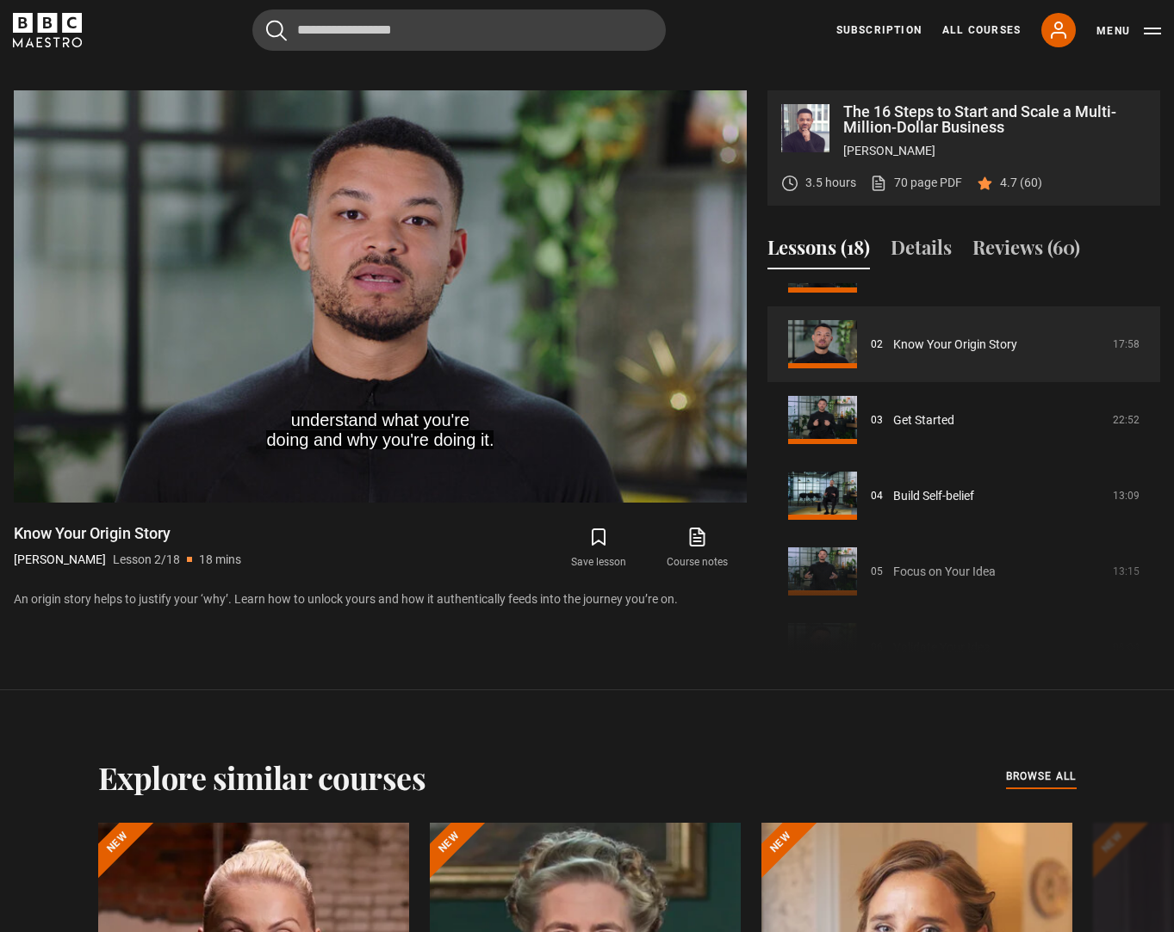
scroll to position [127, 0]
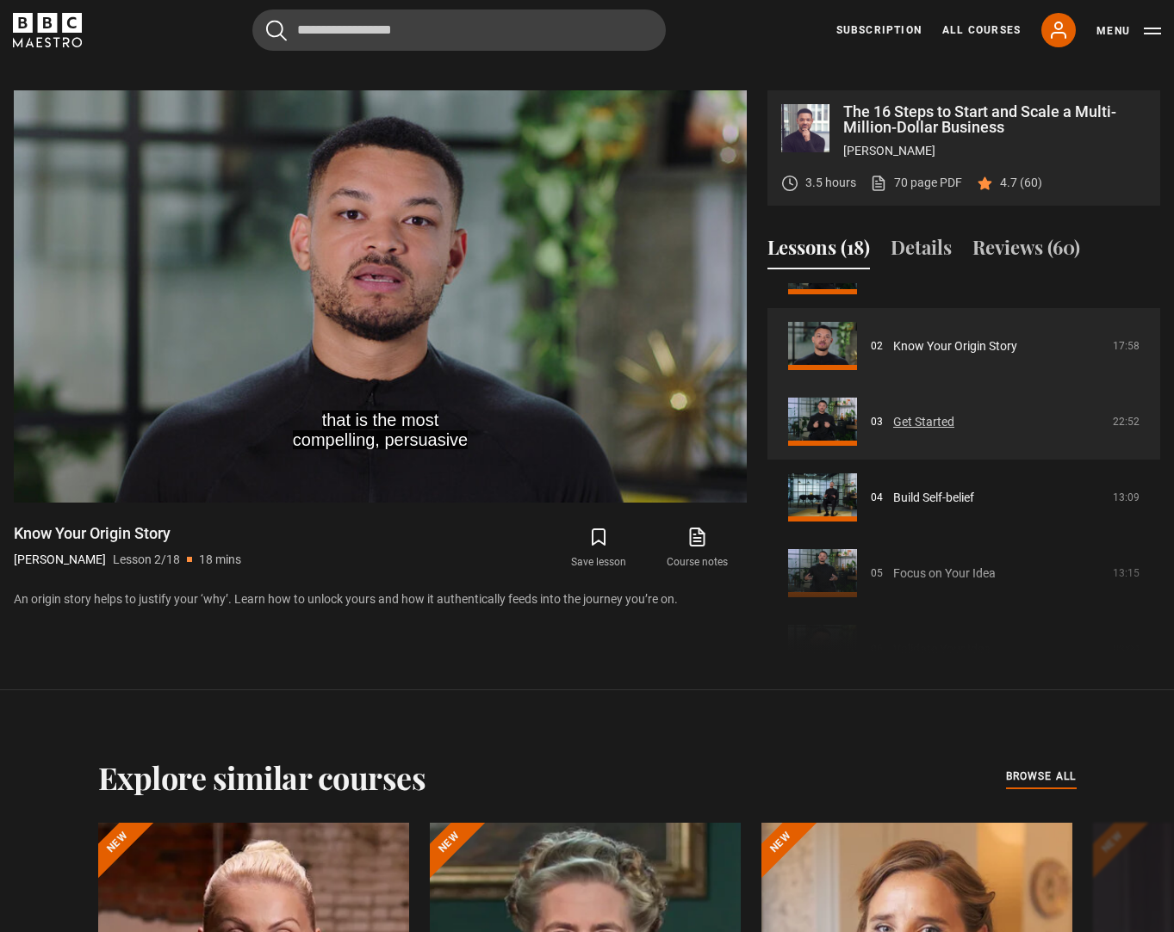
click at [954, 428] on link "Get Started" at bounding box center [923, 422] width 61 height 18
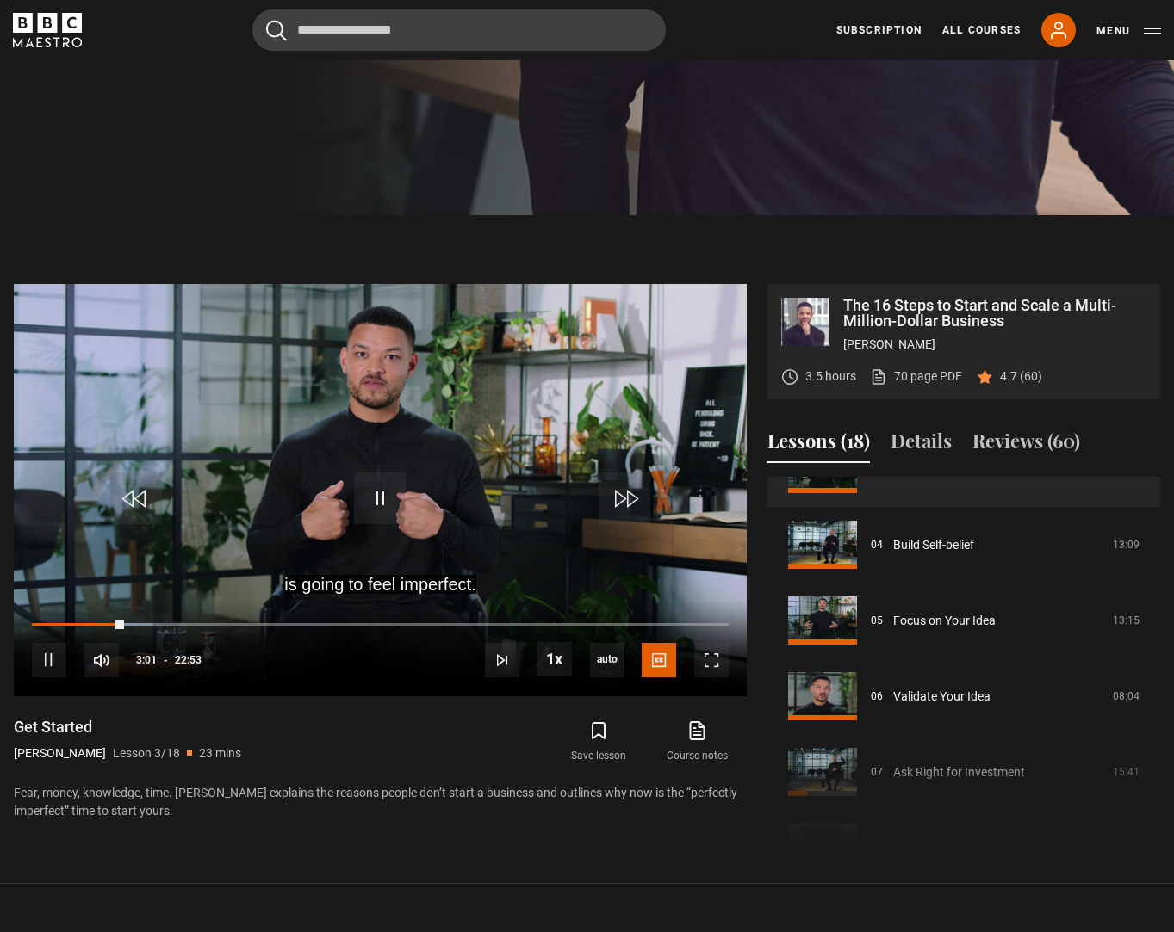
scroll to position [742, 0]
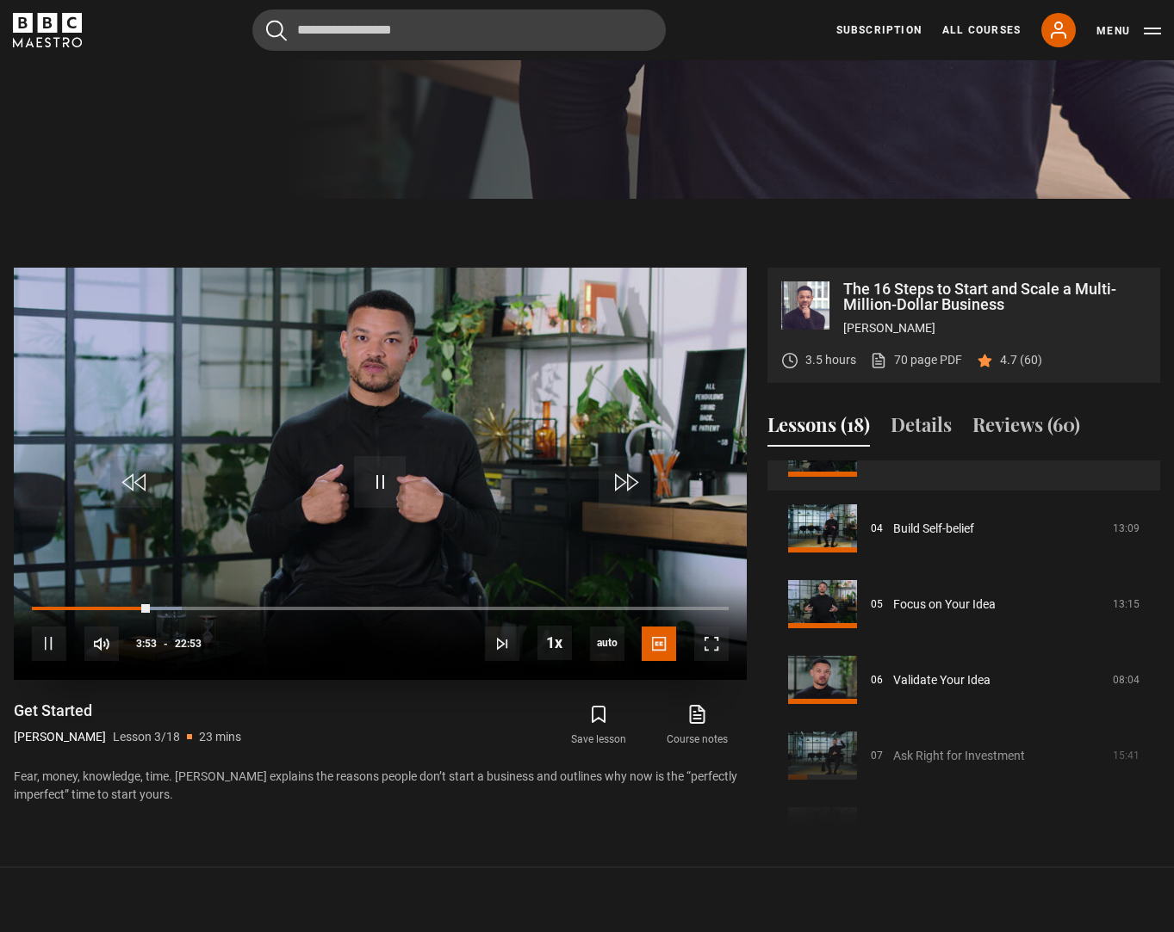
click at [166, 603] on div "10s Skip Back 10 seconds Pause 10s Skip Forward 10 seconds Loaded : 21.49% 04:2…" at bounding box center [380, 633] width 733 height 96
click at [181, 608] on div "Loaded : 21.49% 04:53 03:55" at bounding box center [380, 608] width 697 height 5
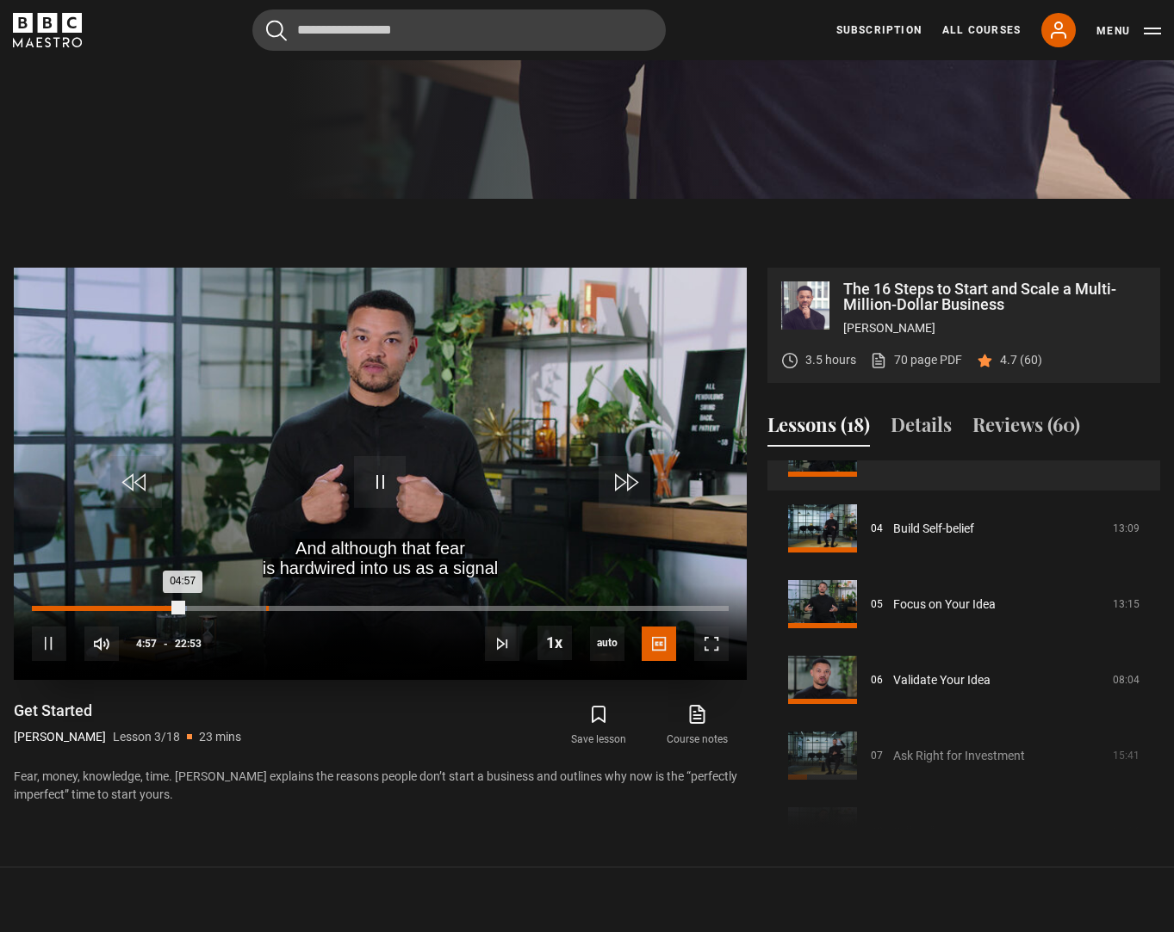
click at [266, 607] on div "07:41" at bounding box center [267, 608] width 3 height 5
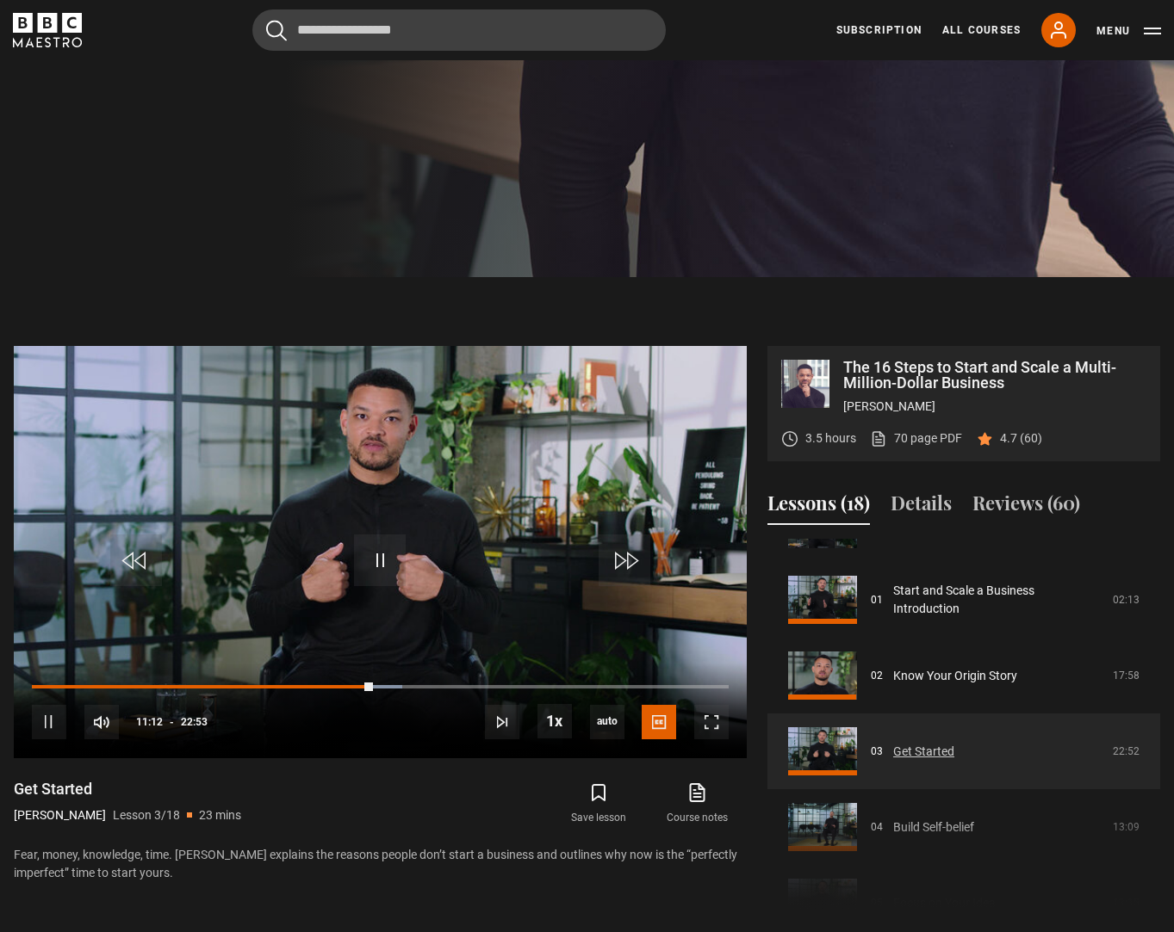
scroll to position [193, 0]
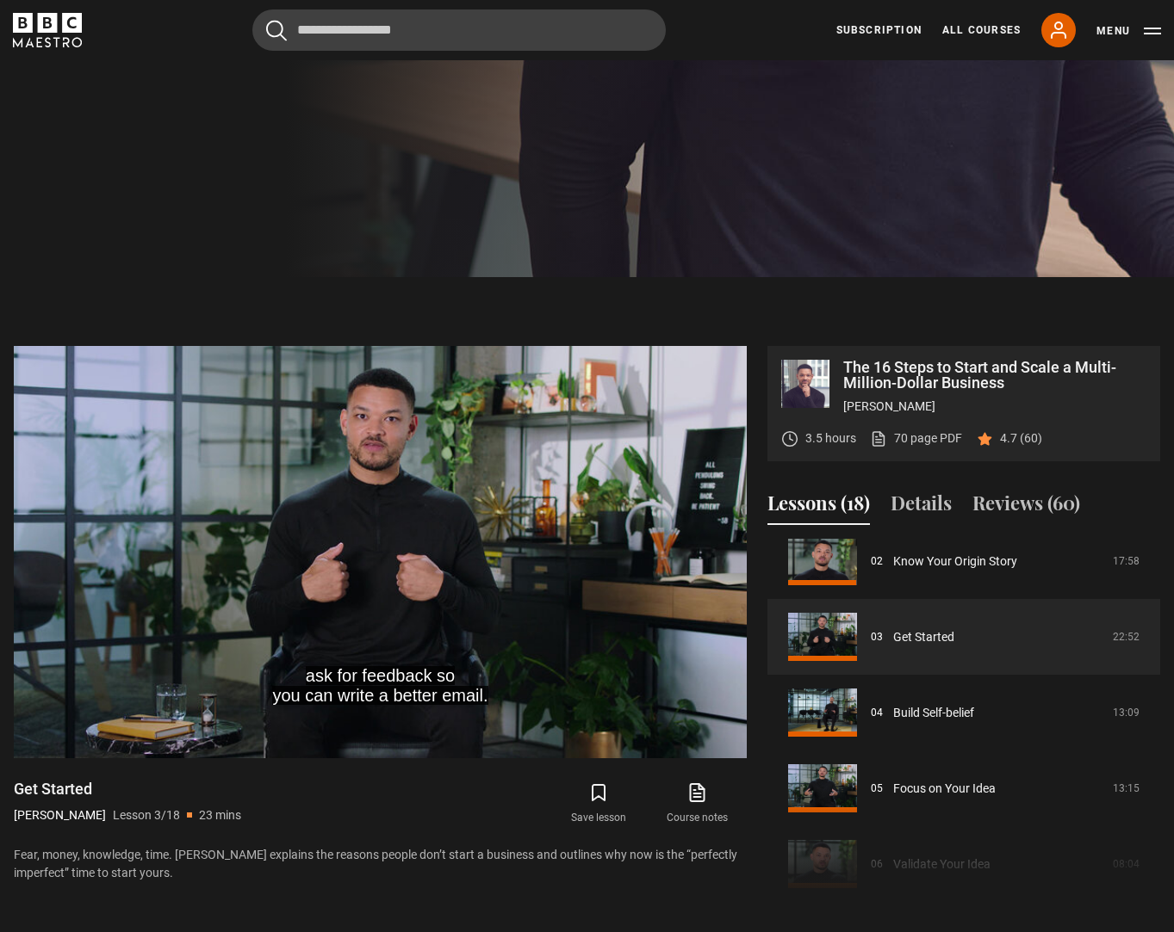
scroll to position [169, 0]
click at [412, 790] on div "Save lesson Course notes opens in new tab" at bounding box center [566, 804] width 361 height 50
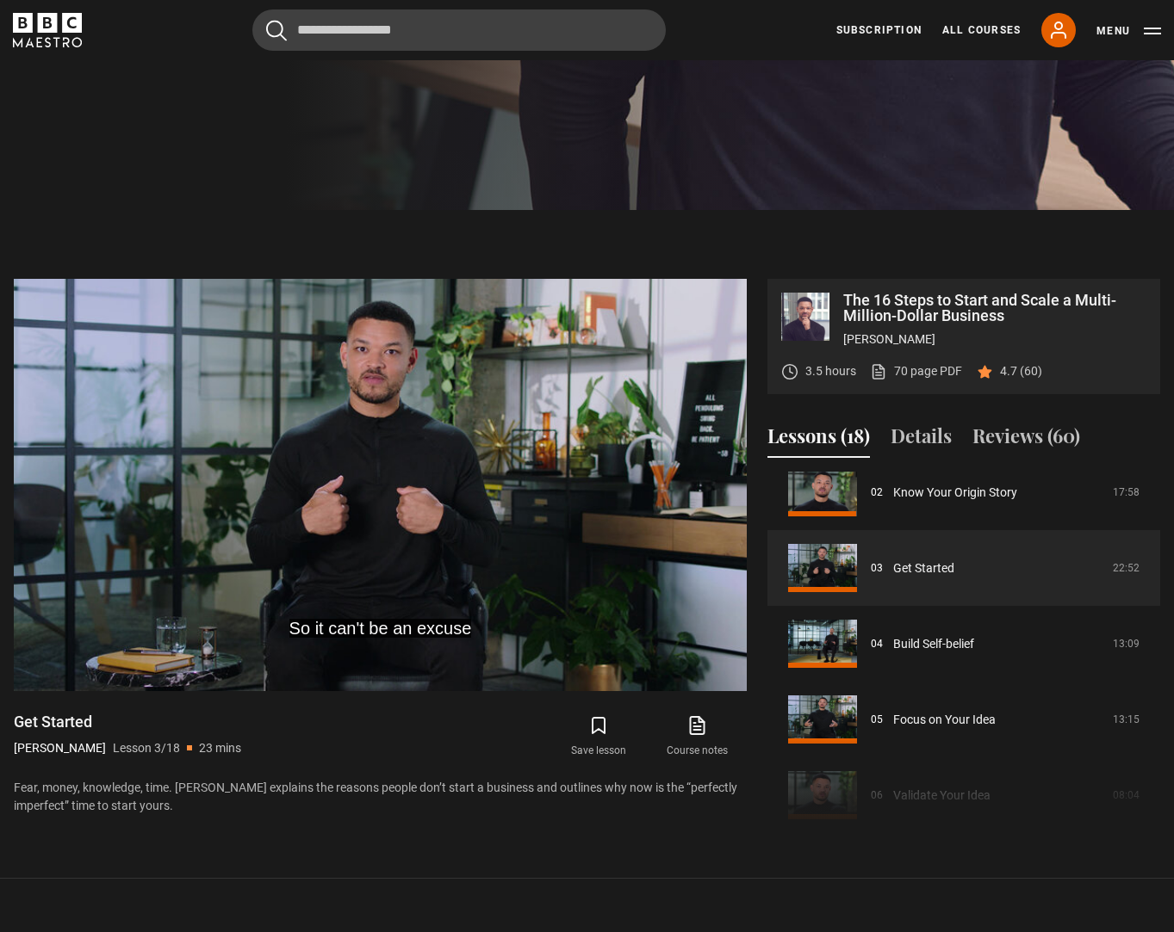
scroll to position [744, 0]
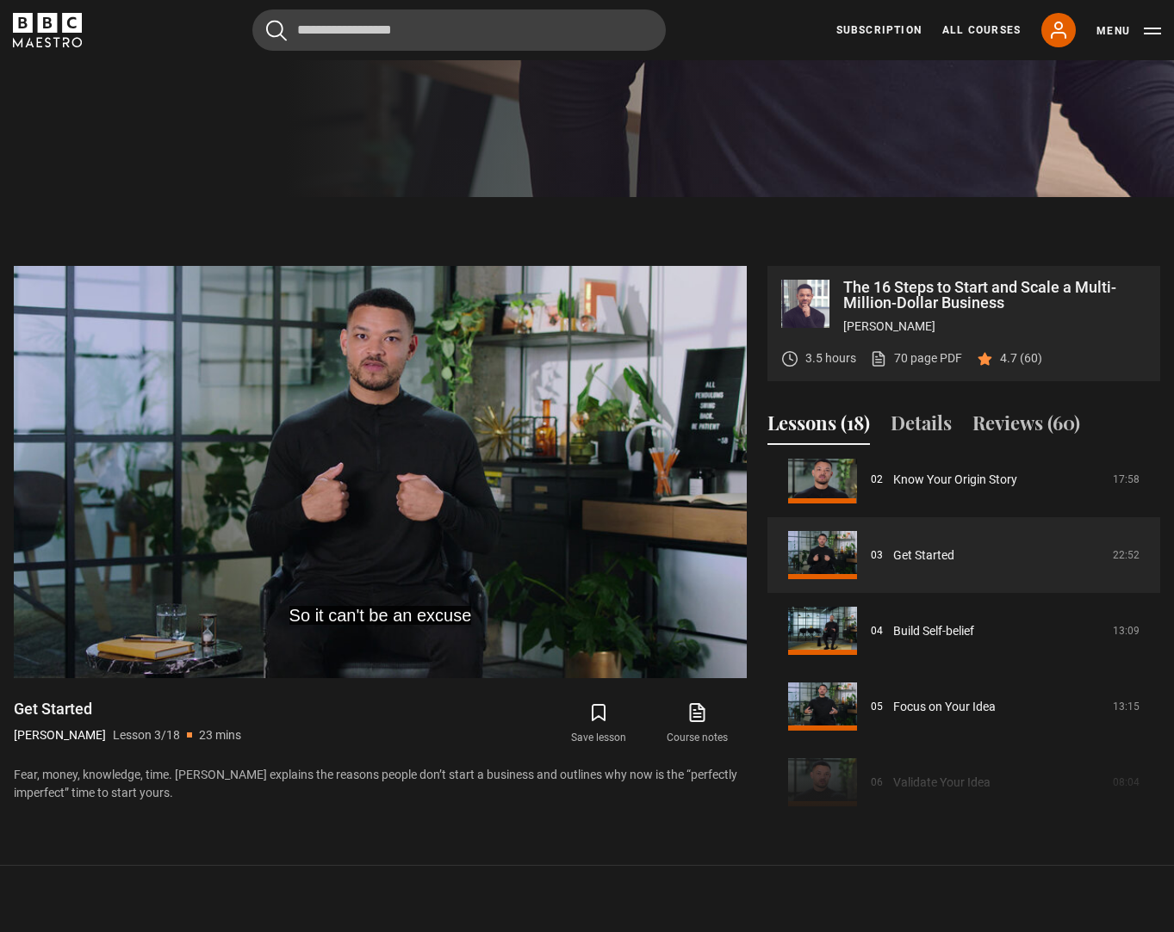
click at [355, 766] on p "Fear, money, knowledge, time. Steven explains the reasons people don’t start a …" at bounding box center [380, 784] width 733 height 36
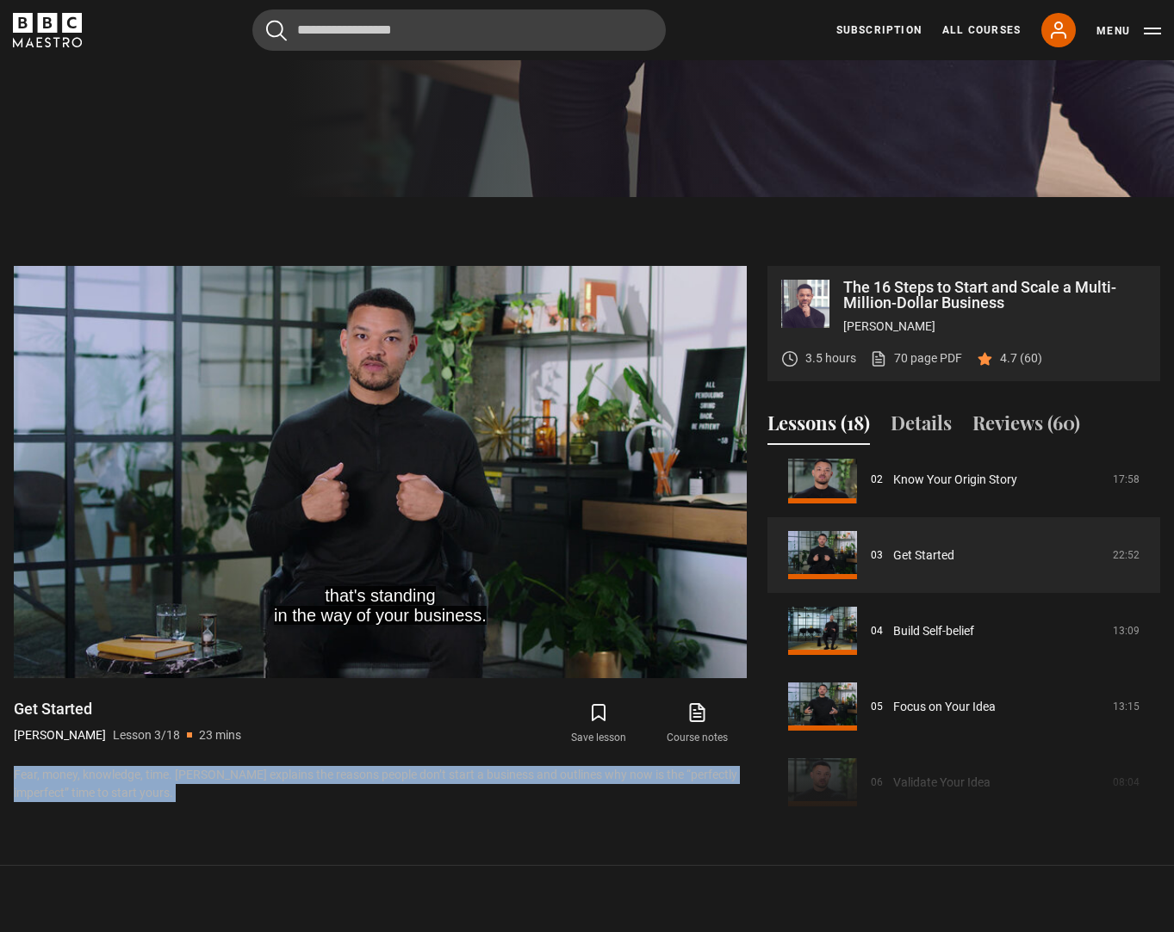
click at [355, 766] on p "Fear, money, knowledge, time. Steven explains the reasons people don’t start a …" at bounding box center [380, 784] width 733 height 36
click at [376, 778] on p "Fear, money, knowledge, time. Steven explains the reasons people don’t start a …" at bounding box center [380, 784] width 733 height 36
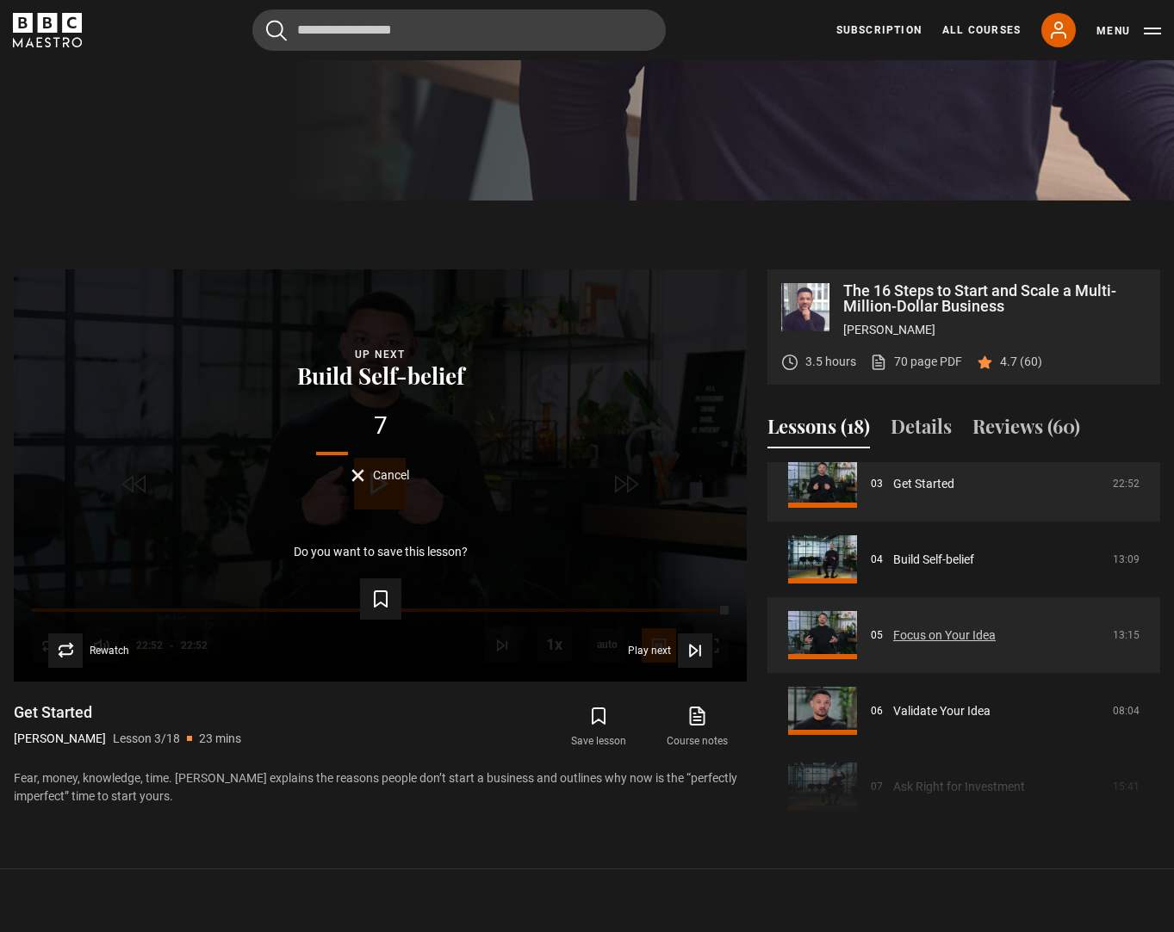
scroll to position [242, 0]
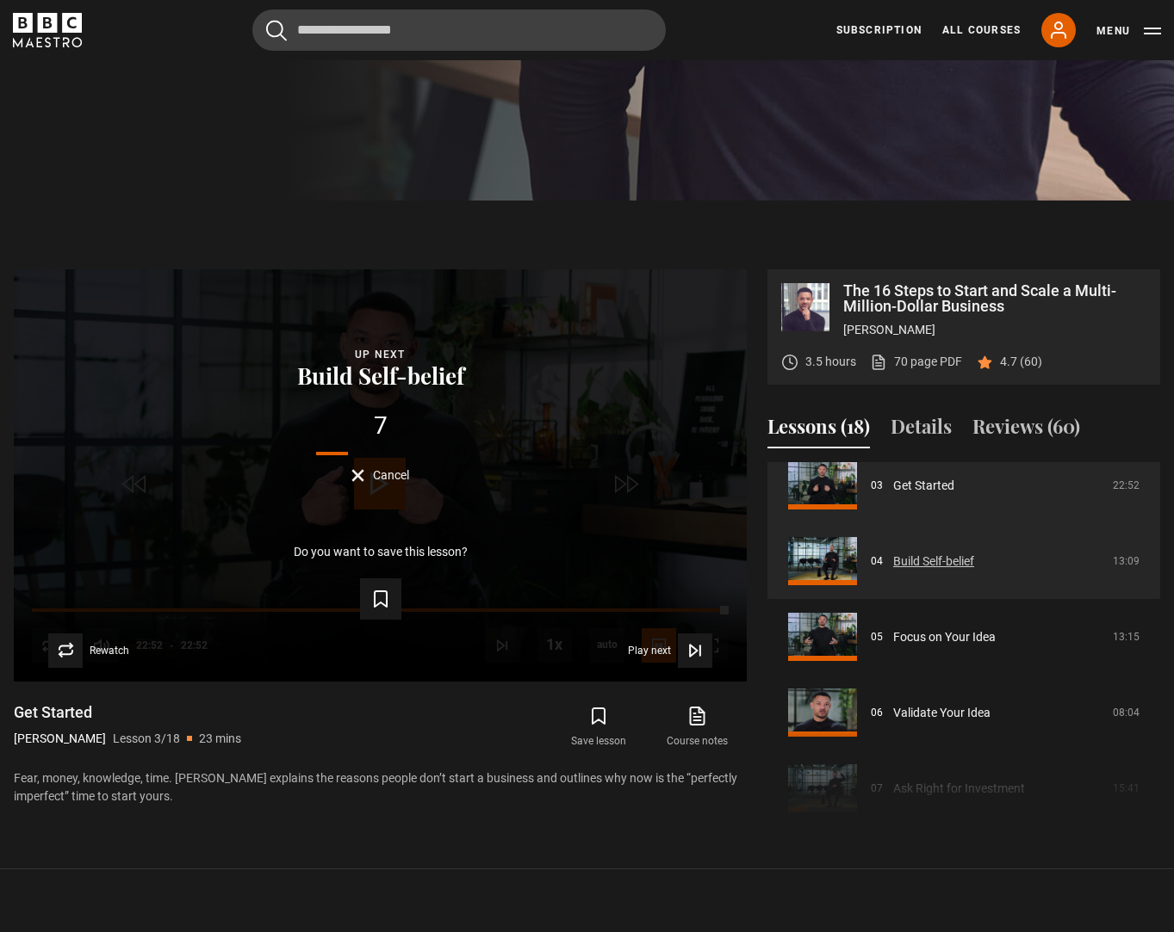
click at [974, 553] on link "Build Self-belief" at bounding box center [933, 562] width 81 height 18
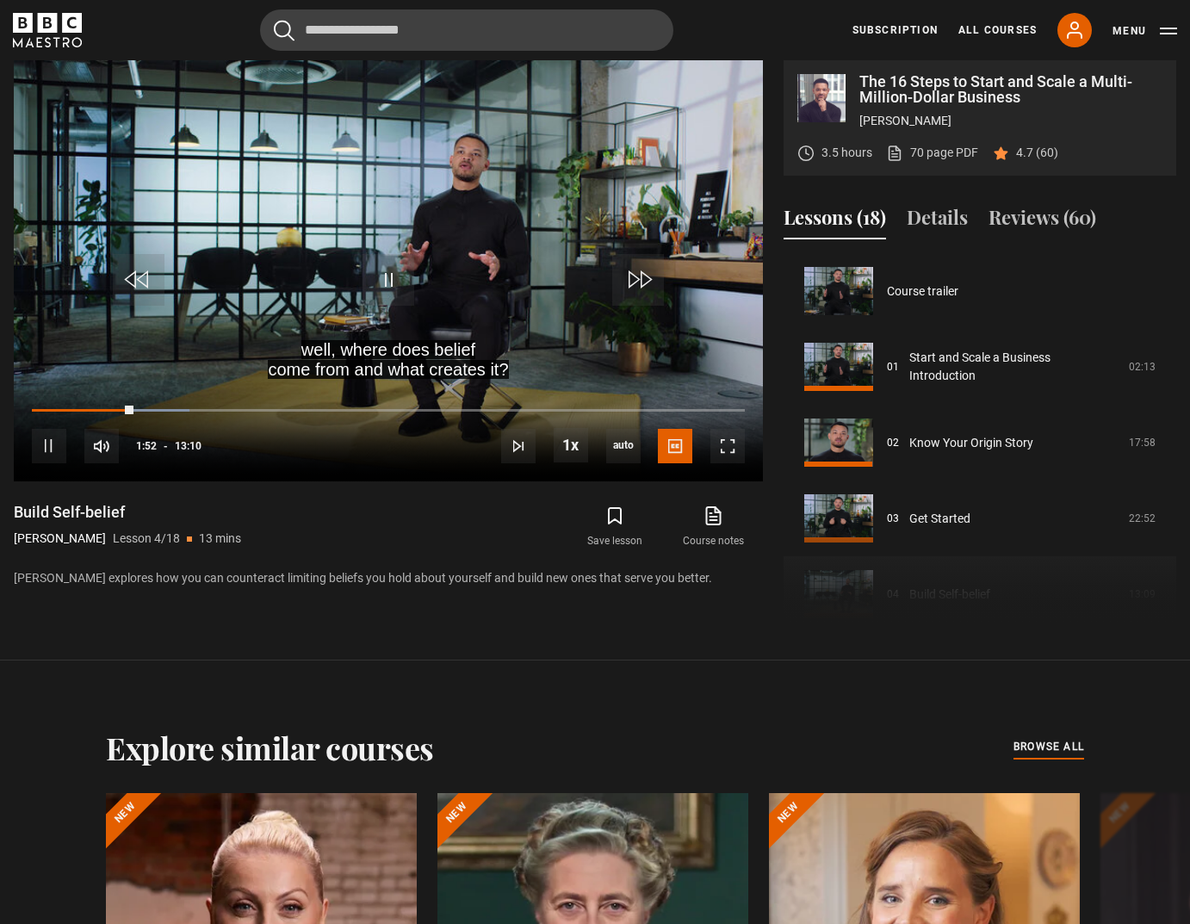
click at [393, 579] on p "[PERSON_NAME] explores how you can counteract limiting beliefs you hold about y…" at bounding box center [388, 578] width 749 height 18
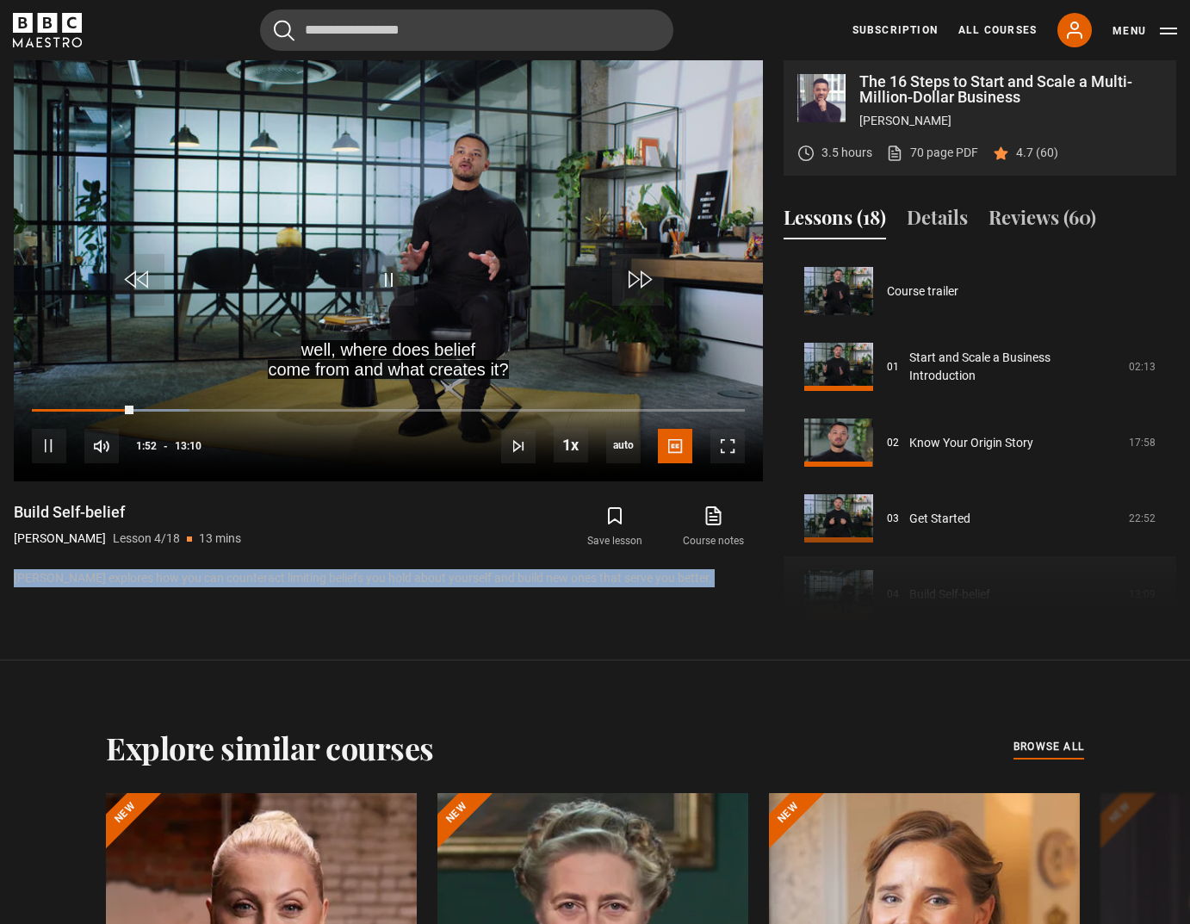
click at [393, 579] on p "[PERSON_NAME] explores how you can counteract limiting beliefs you hold about y…" at bounding box center [388, 578] width 749 height 18
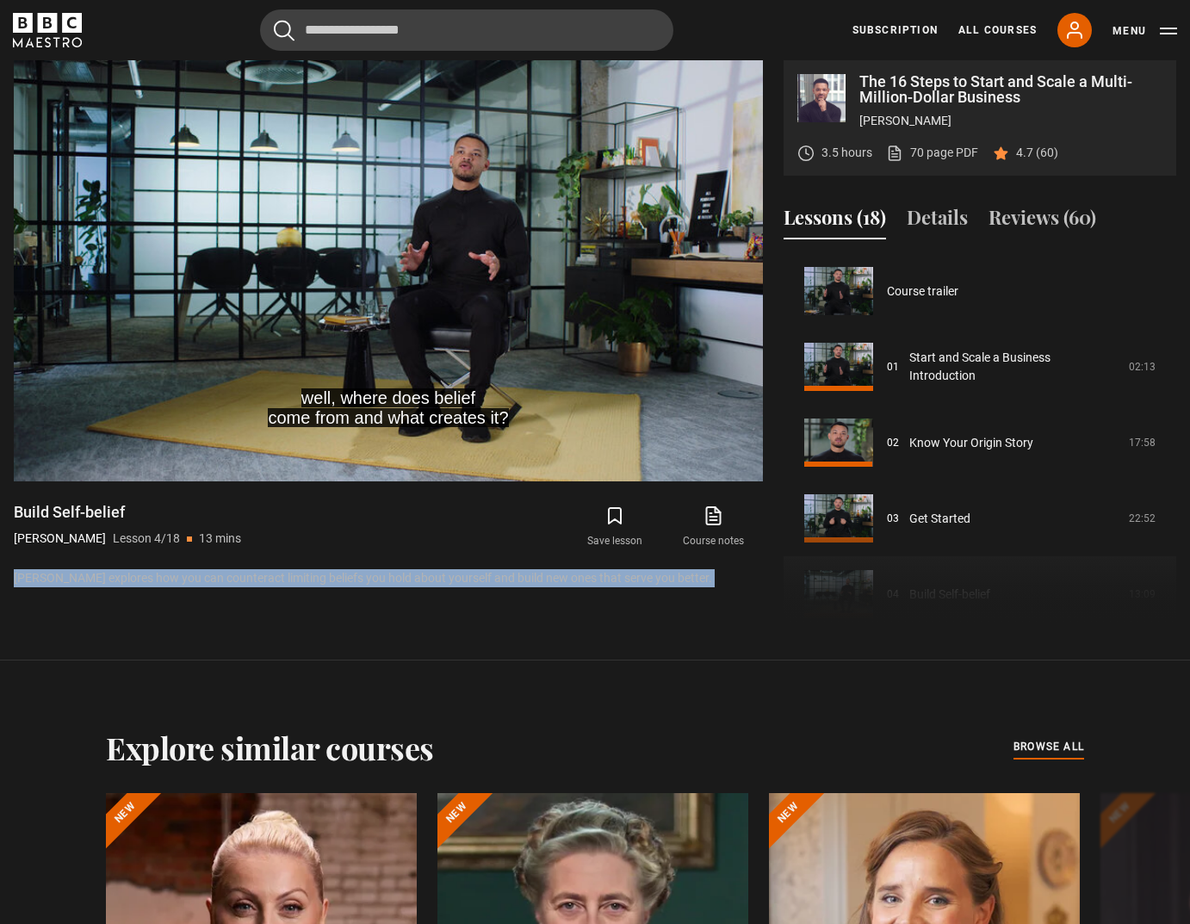
click at [394, 579] on p "[PERSON_NAME] explores how you can counteract limiting beliefs you hold about y…" at bounding box center [388, 578] width 749 height 18
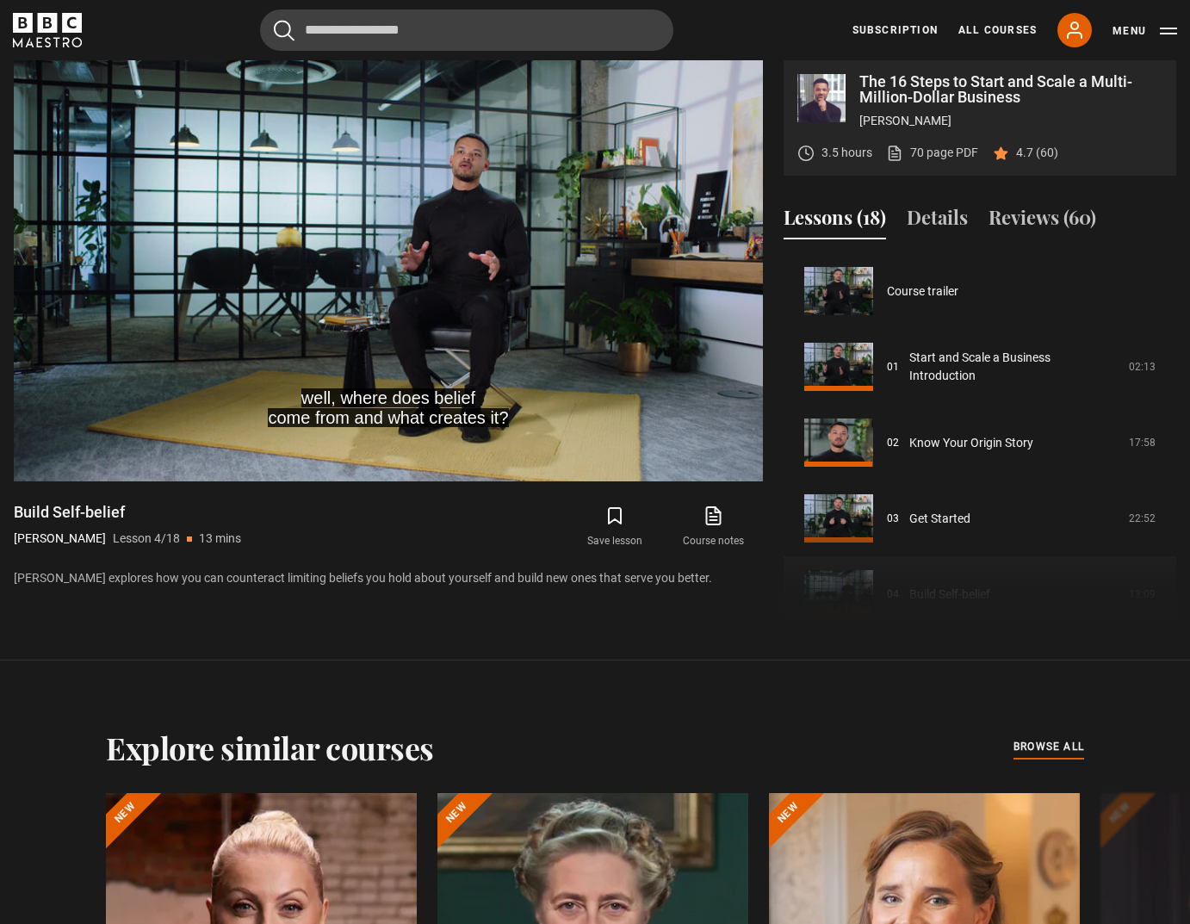
click at [355, 525] on div "Build Self-belief Steven Bartlett Lesson 4/18 13 mins" at bounding box center [204, 527] width 381 height 50
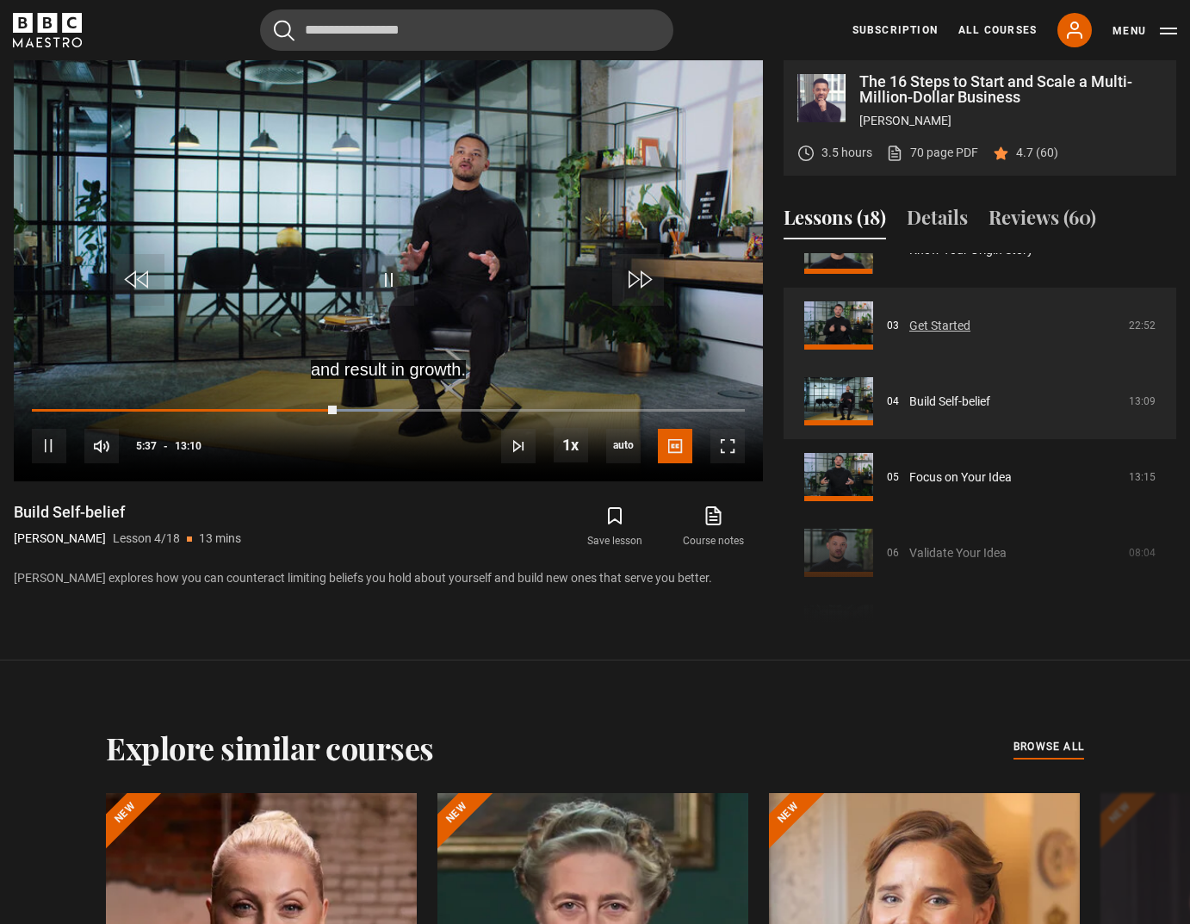
scroll to position [222, 0]
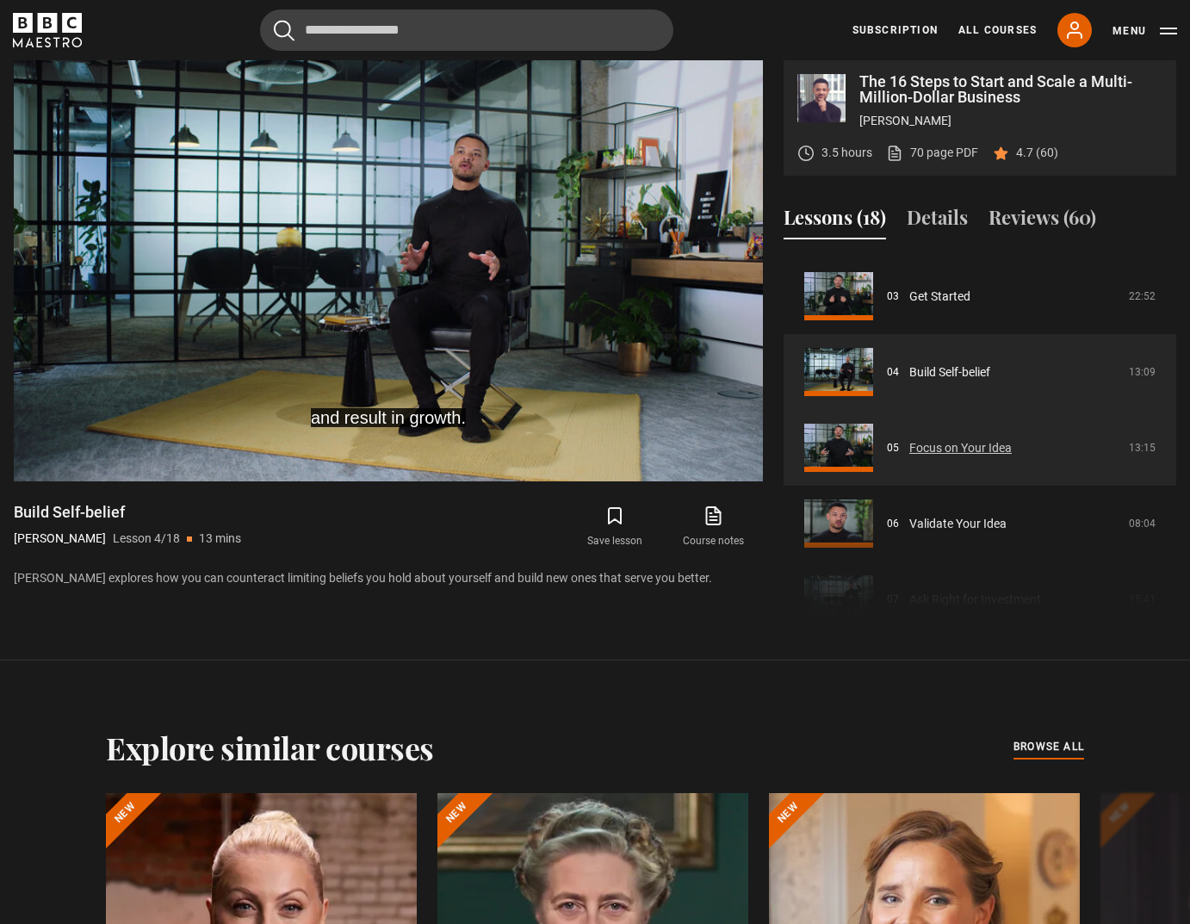
click at [1012, 457] on link "Focus on Your Idea" at bounding box center [960, 448] width 102 height 18
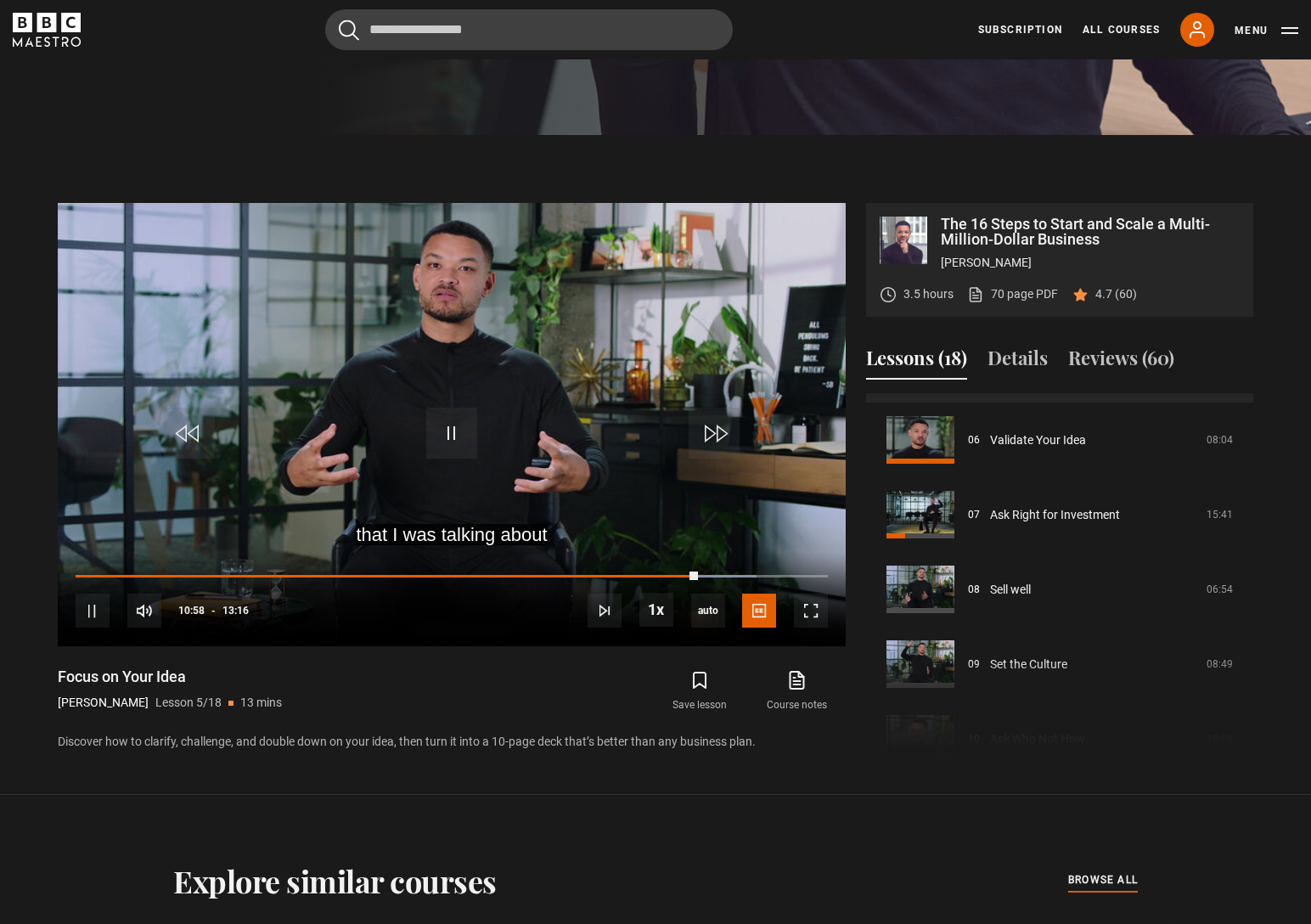
scroll to position [513, 0]
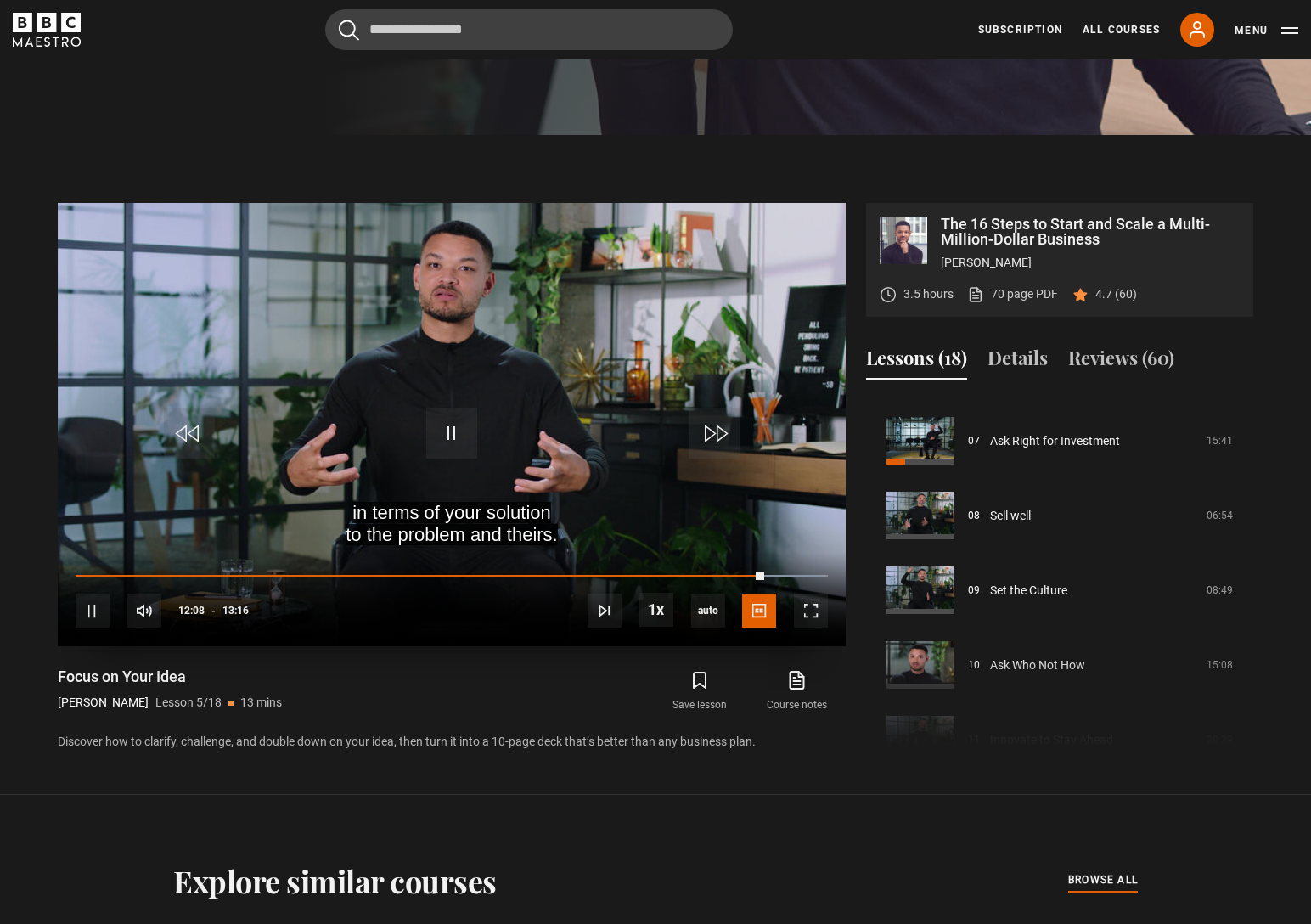
click at [466, 390] on video "Video Player" at bounding box center [452, 424] width 788 height 443
click at [449, 439] on span "Video Player" at bounding box center [452, 433] width 51 height 51
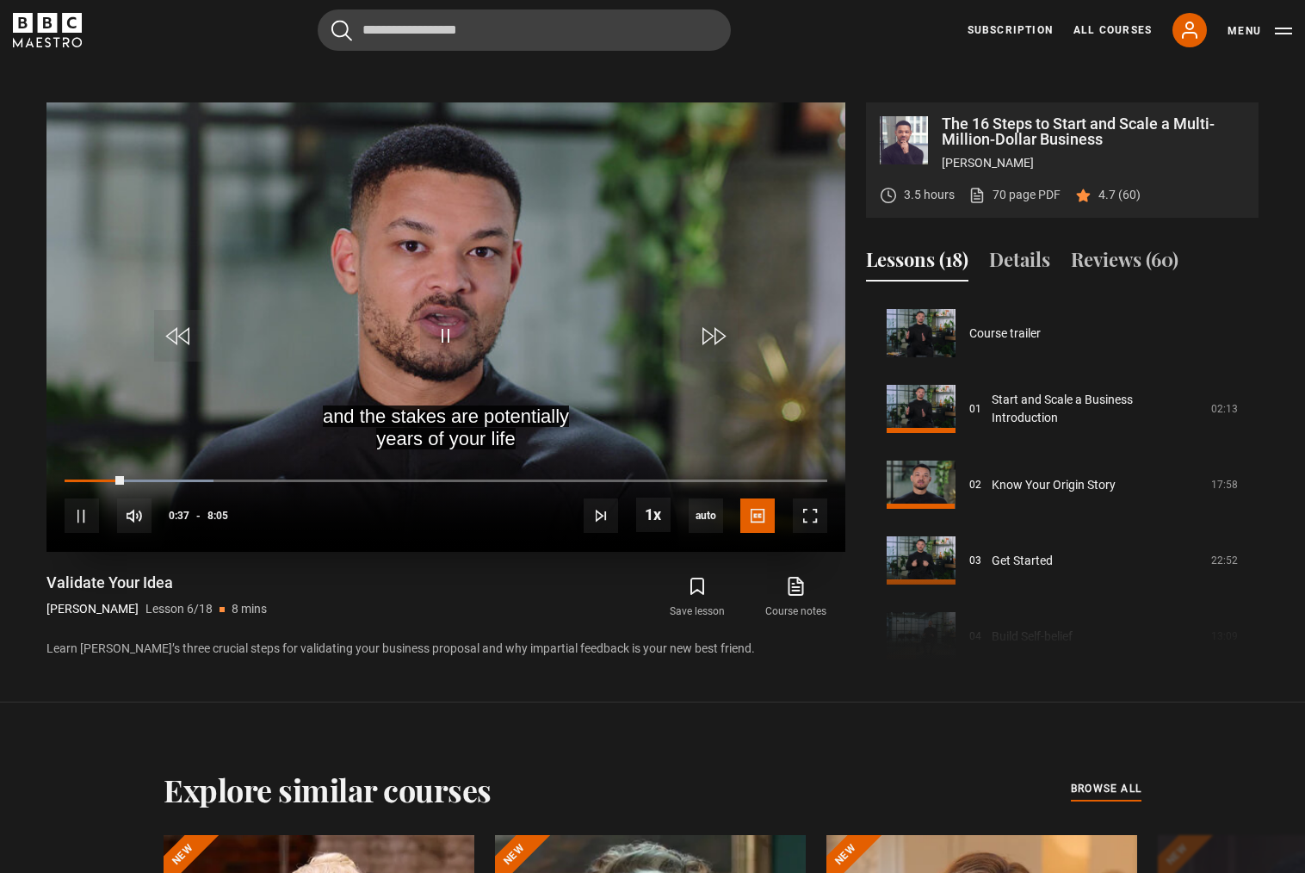
scroll to position [703, 0]
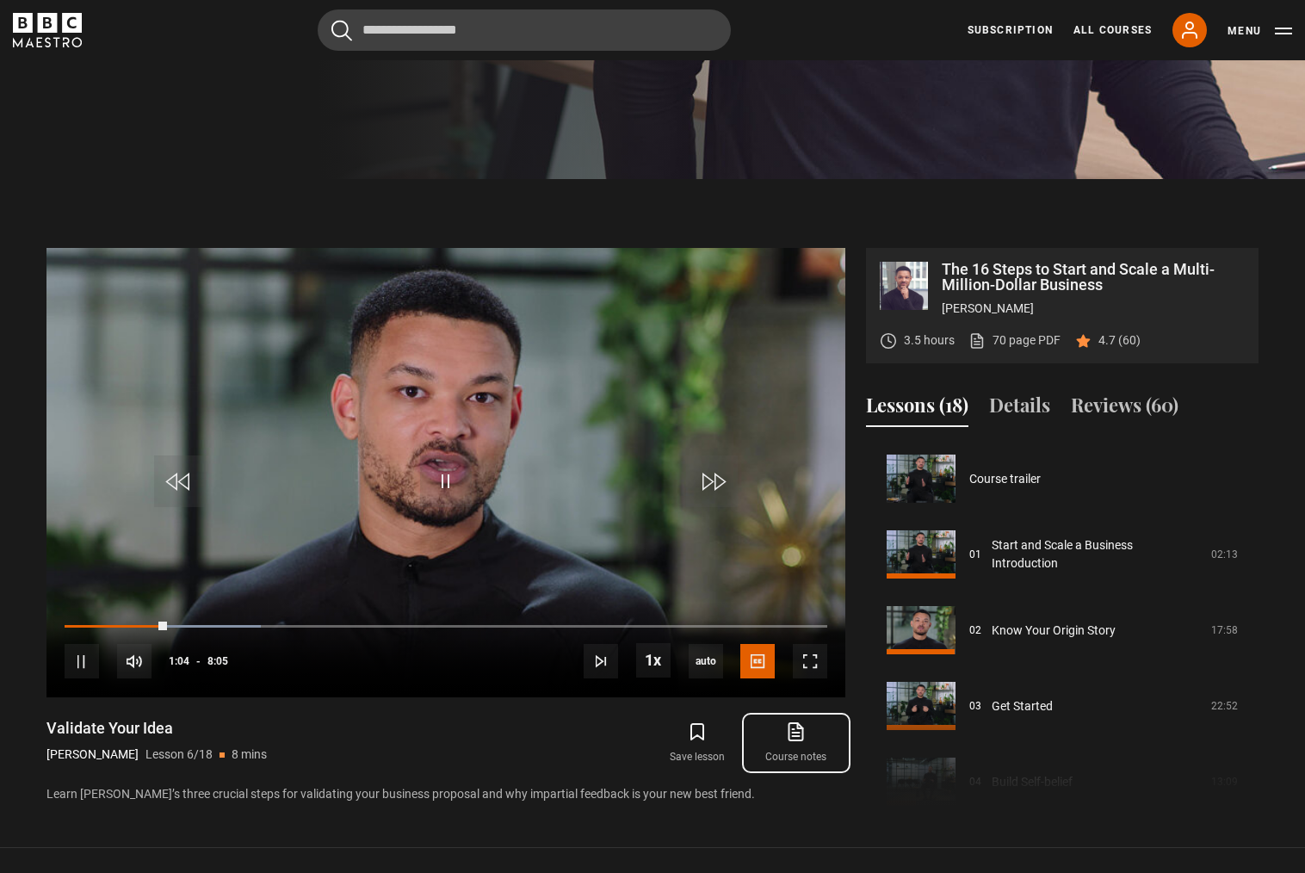
click at [802, 730] on icon at bounding box center [797, 731] width 14 height 17
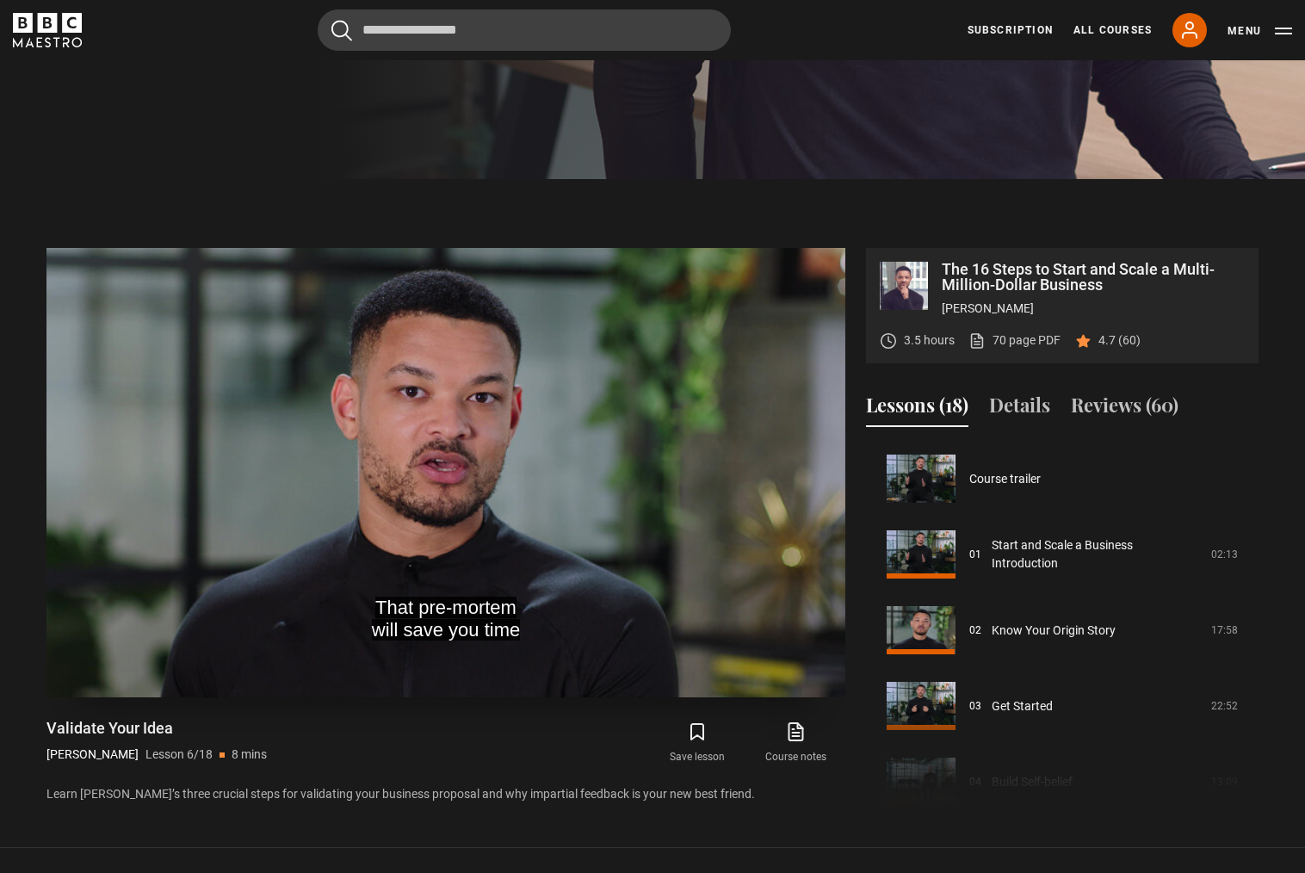
click at [504, 391] on video "Video Player" at bounding box center [445, 472] width 799 height 449
